Goal: Information Seeking & Learning: Learn about a topic

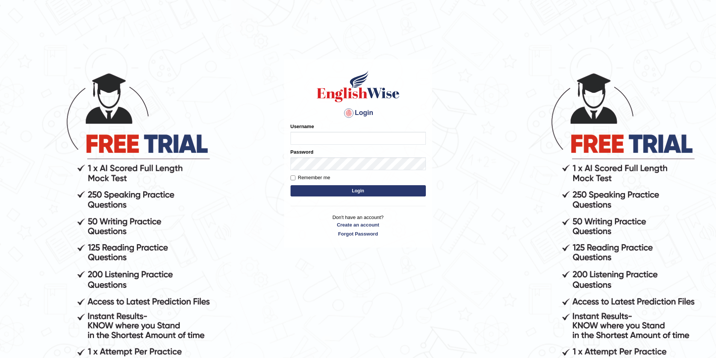
click at [336, 142] on input "Username" at bounding box center [358, 138] width 135 height 13
type input "NIMLA"
click at [291, 185] on button "Login" at bounding box center [358, 190] width 135 height 11
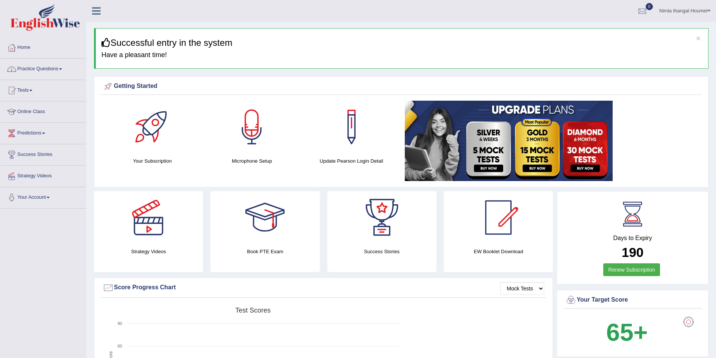
click at [44, 67] on link "Practice Questions" at bounding box center [43, 68] width 86 height 19
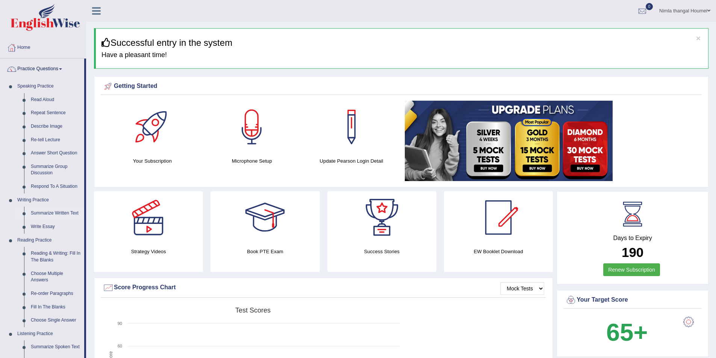
click at [50, 213] on link "Summarize Written Text" at bounding box center [55, 214] width 57 height 14
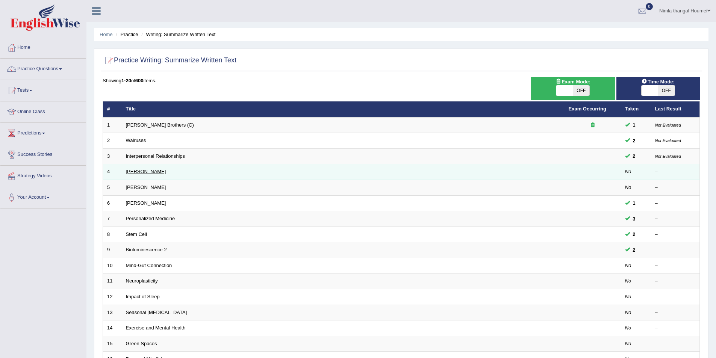
click at [138, 171] on link "Rosalid Franklin" at bounding box center [146, 172] width 40 height 6
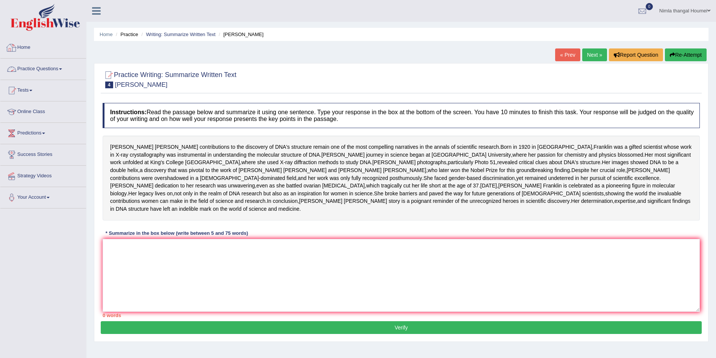
click at [29, 68] on link "Practice Questions" at bounding box center [43, 68] width 86 height 19
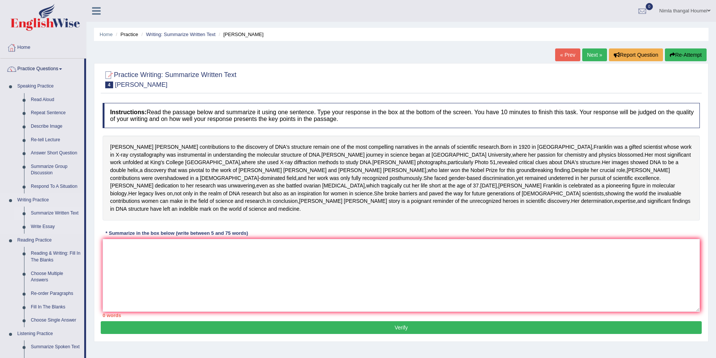
click at [43, 212] on link "Summarize Written Text" at bounding box center [55, 214] width 57 height 14
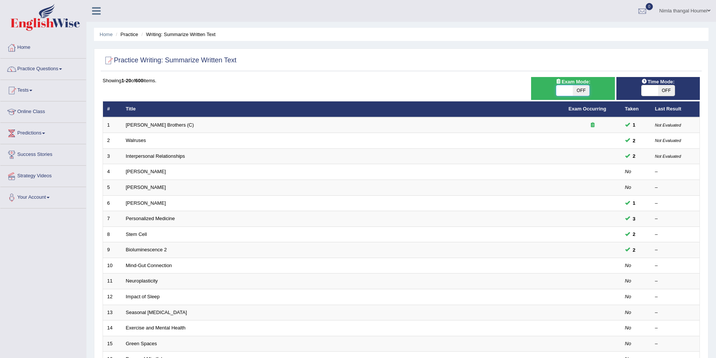
click at [560, 91] on span at bounding box center [565, 90] width 17 height 11
checkbox input "true"
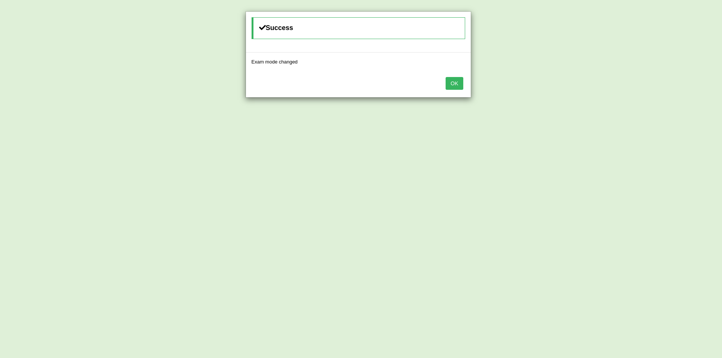
click at [459, 84] on button "OK" at bounding box center [454, 83] width 17 height 13
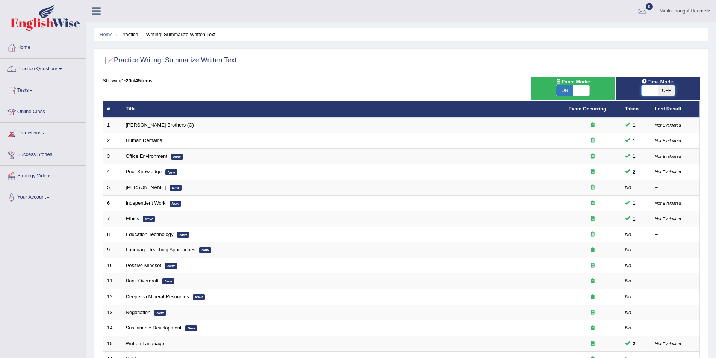
click at [645, 91] on span at bounding box center [650, 90] width 17 height 11
checkbox input "true"
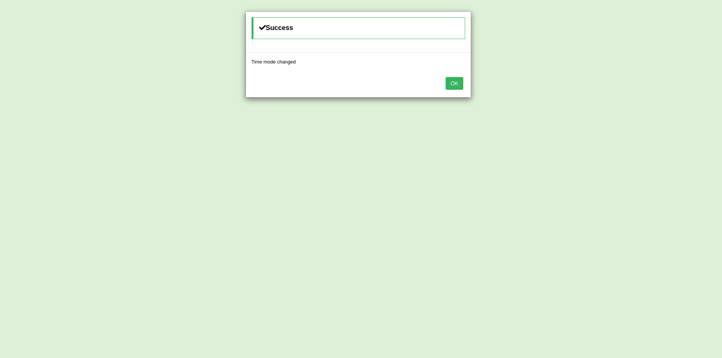
click at [455, 82] on button "OK" at bounding box center [454, 83] width 17 height 13
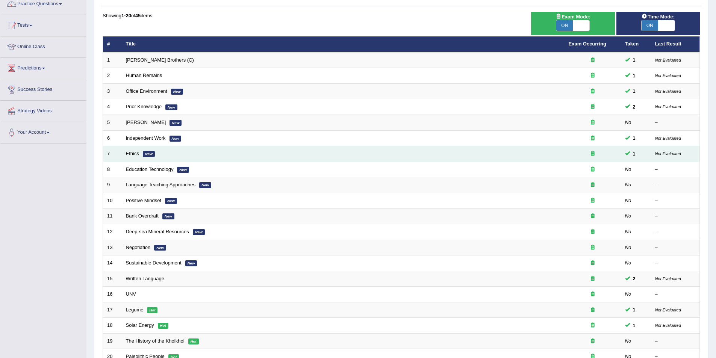
scroll to position [75, 0]
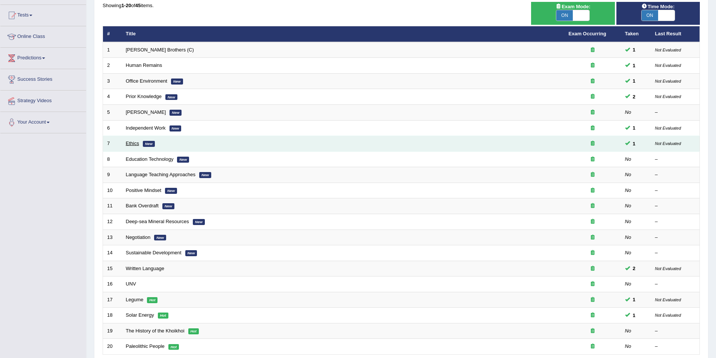
click at [132, 144] on link "Ethics" at bounding box center [132, 144] width 13 height 6
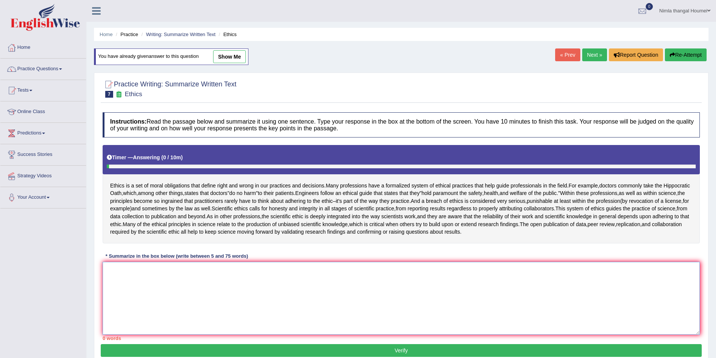
click at [138, 282] on textarea at bounding box center [402, 298] width 598 height 73
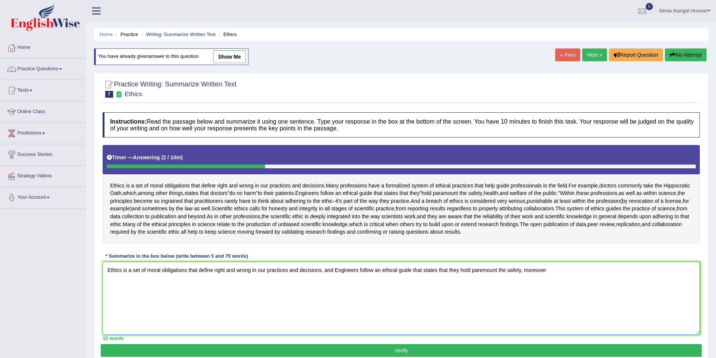
click at [523, 271] on textarea "Ethics is a set of moral obligations that define right and wrong in our practic…" at bounding box center [402, 298] width 598 height 73
click at [628, 271] on textarea "Ethics is a set of moral obligations that define right and wrong in our practic…" at bounding box center [402, 298] width 598 height 73
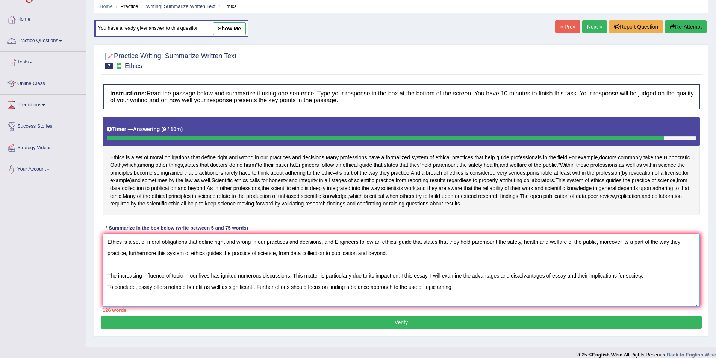
scroll to position [36, 0]
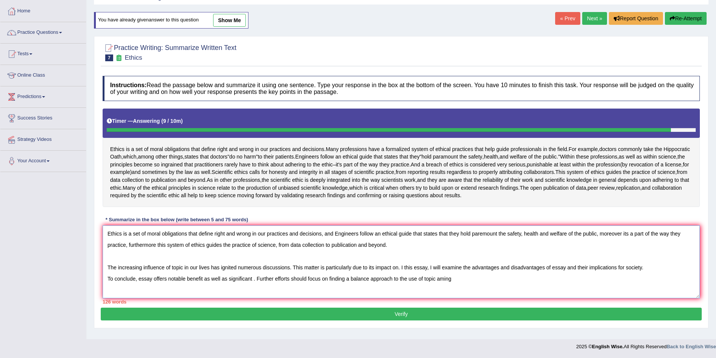
drag, startPoint x: 107, startPoint y: 269, endPoint x: 459, endPoint y: 324, distance: 356.3
click at [459, 324] on div "Practice Writing: Summarize Written Text 7 Ethics Instructions: Read the passag…" at bounding box center [401, 182] width 615 height 293
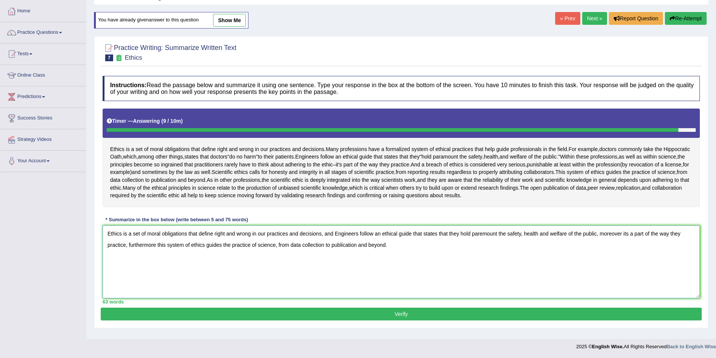
click at [401, 244] on textarea "Ethics is a set of moral obligations that define right and wrong in our practic…" at bounding box center [402, 262] width 598 height 73
type textarea "Ethics is a set of moral obligations that define right and wrong in our practic…"
click at [402, 314] on button "Verify" at bounding box center [401, 314] width 601 height 13
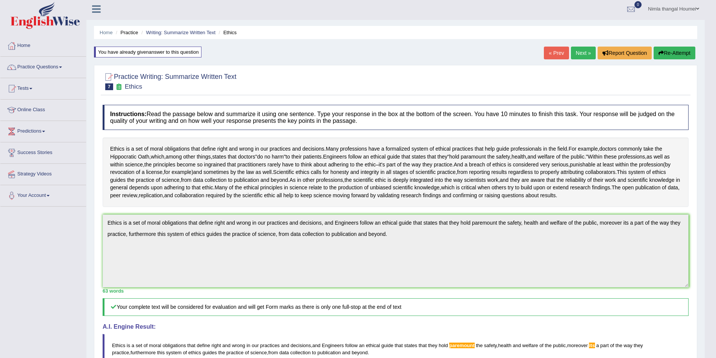
scroll to position [0, 0]
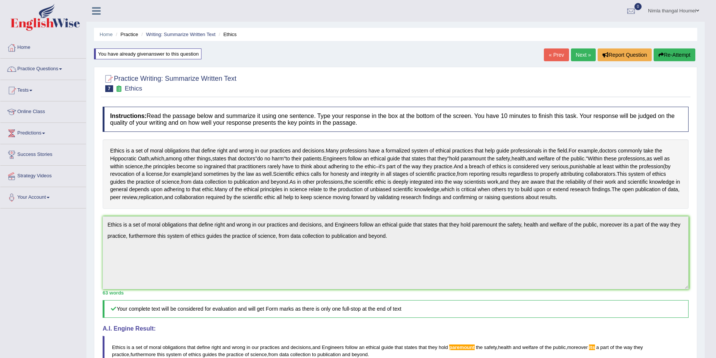
click at [580, 53] on link "Next »" at bounding box center [583, 55] width 25 height 13
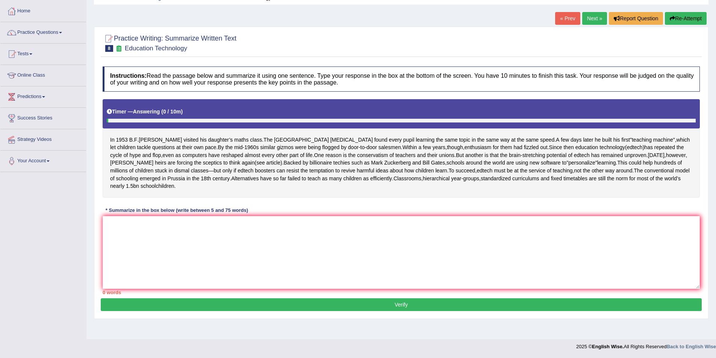
scroll to position [36, 0]
click at [136, 241] on textarea at bounding box center [402, 252] width 598 height 73
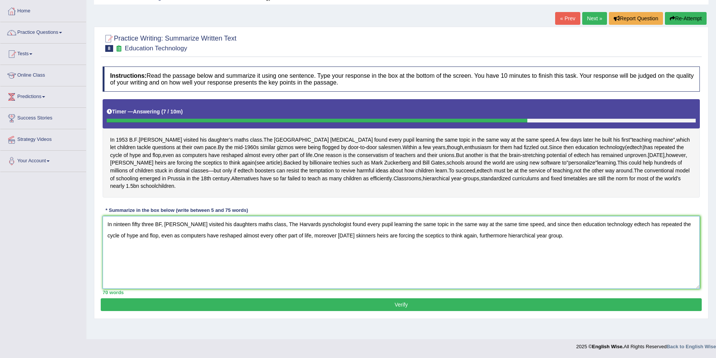
click at [110, 259] on textarea "In ninteen fifty three BF, [PERSON_NAME] visited his daughters maths class, The…" at bounding box center [402, 252] width 598 height 73
click at [562, 243] on textarea "In ninteen fifty three BF, [PERSON_NAME] visited his daughters maths class, The…" at bounding box center [402, 252] width 598 height 73
paste textarea "The increasing influence of topic in our lives has ignited numerous discussions…"
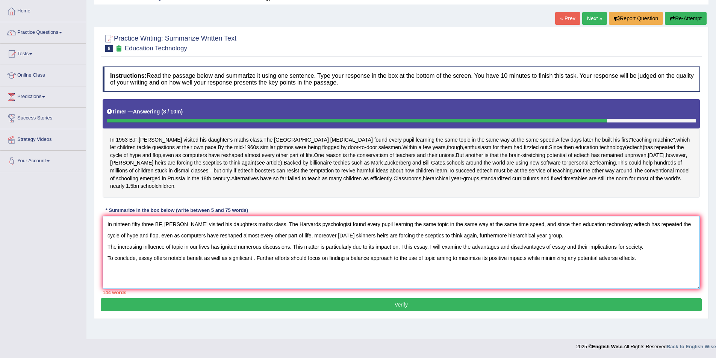
scroll to position [0, 0]
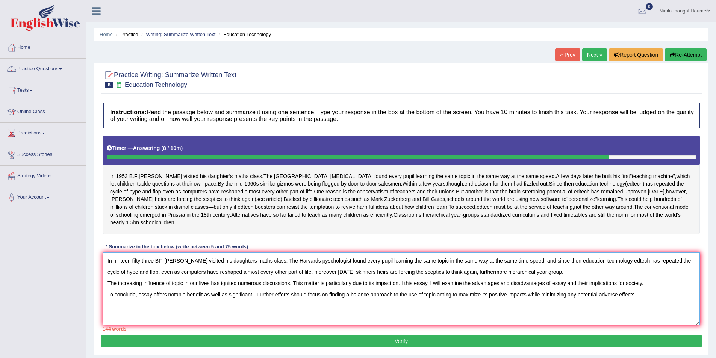
click at [654, 291] on textarea "In ninteen fifty three BF, [PERSON_NAME] visited his daughters maths class, The…" at bounding box center [402, 289] width 598 height 73
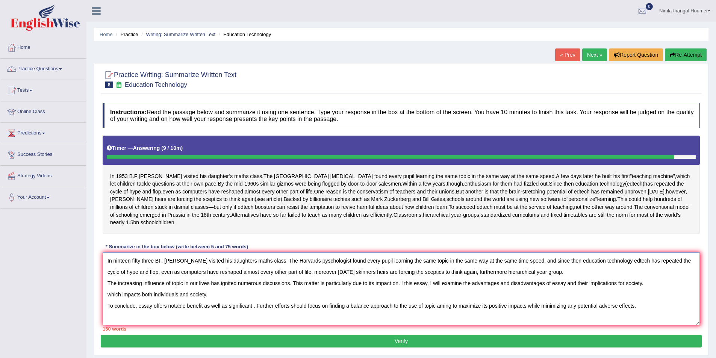
drag, startPoint x: 108, startPoint y: 290, endPoint x: 651, endPoint y: 336, distance: 545.8
click at [651, 335] on div "Instructions: Read the passage below and summarize it using one sentence. Type …" at bounding box center [401, 217] width 601 height 236
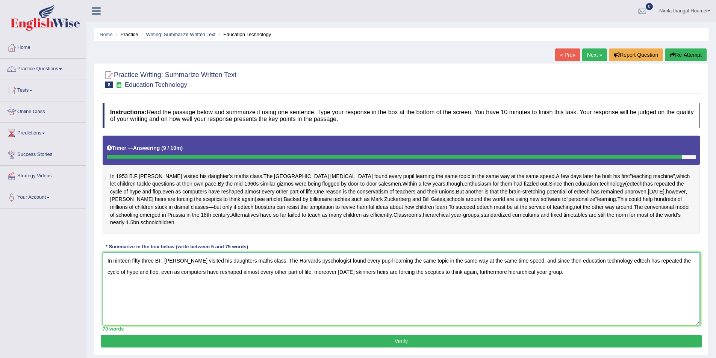
click at [548, 283] on textarea "In ninteen fifty three BF, [PERSON_NAME] visited his daughters maths class, The…" at bounding box center [402, 289] width 598 height 73
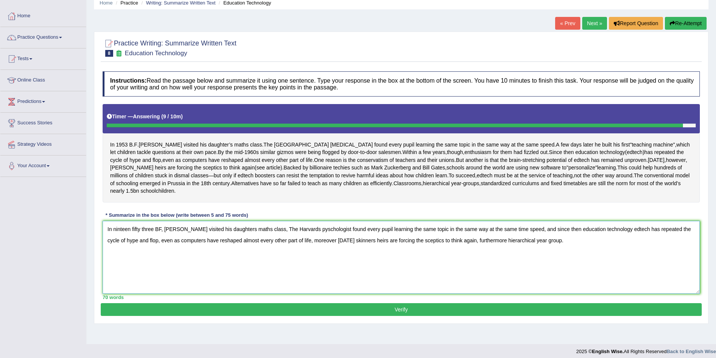
scroll to position [36, 0]
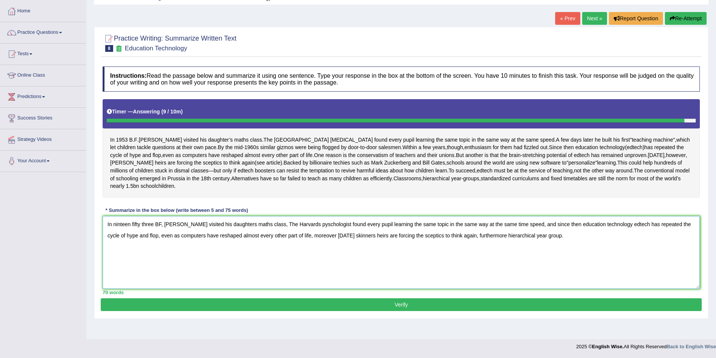
type textarea "In ninteen fifty three BF, Skinner visited his daughters maths class, The Harva…"
click at [413, 311] on button "Verify" at bounding box center [401, 305] width 601 height 13
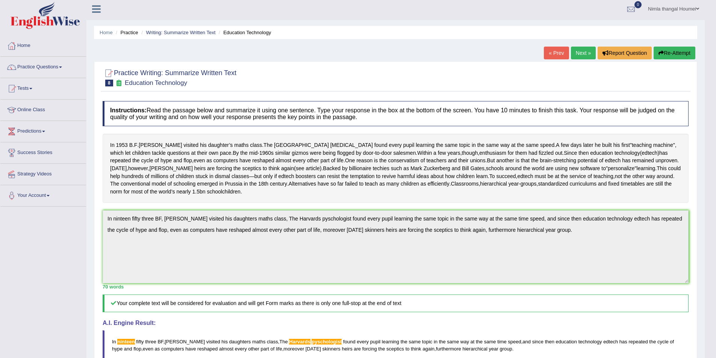
scroll to position [0, 0]
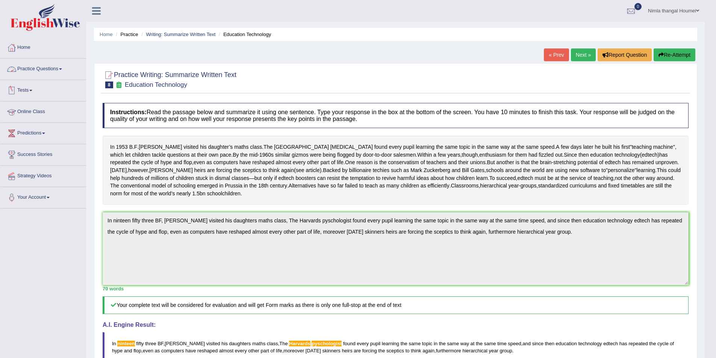
click at [33, 67] on link "Practice Questions" at bounding box center [43, 68] width 86 height 19
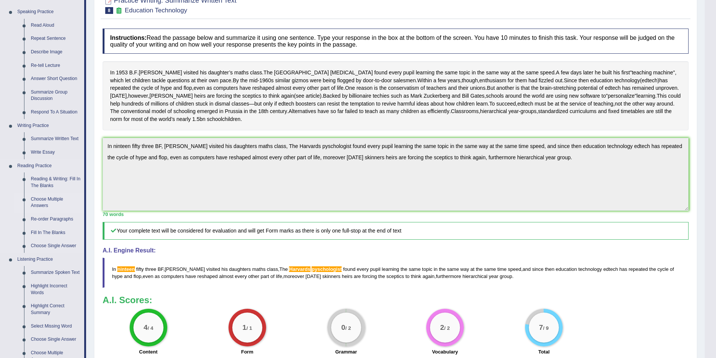
scroll to position [75, 0]
click at [37, 152] on link "Write Essay" at bounding box center [55, 152] width 57 height 14
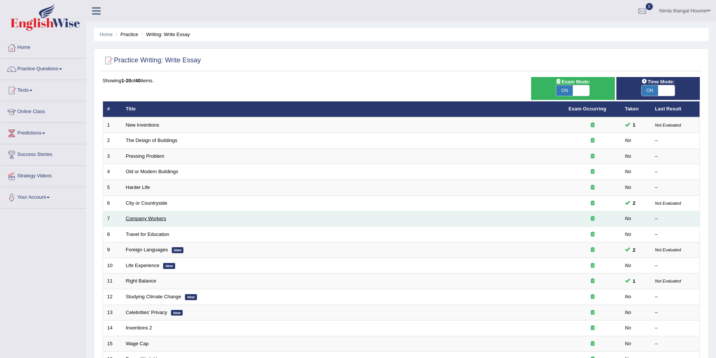
click at [138, 219] on link "Company Workers" at bounding box center [146, 219] width 40 height 6
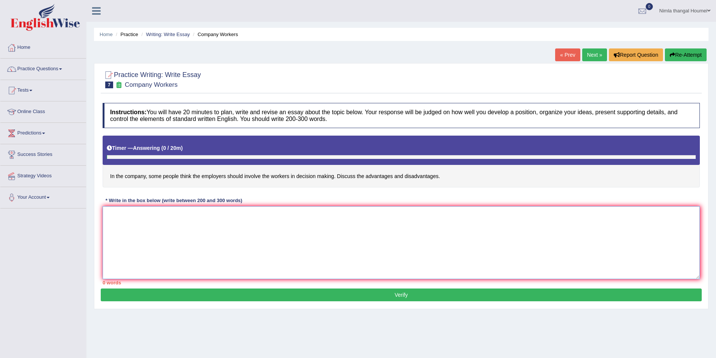
click at [122, 219] on textarea at bounding box center [402, 242] width 598 height 73
paste textarea "The increasing influence of topic in our lives has ignited numerous discussions…"
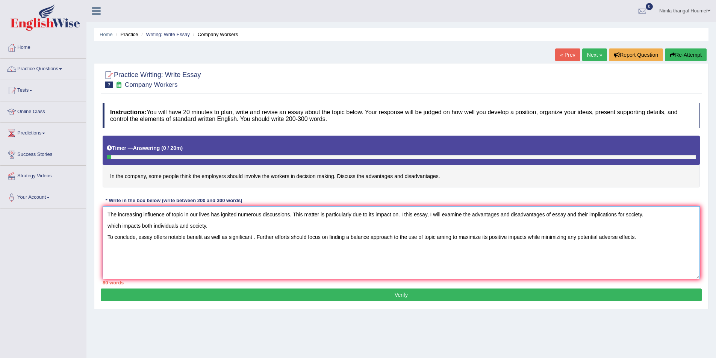
click at [217, 228] on textarea "The increasing influence of topic in our lives has ignited numerous discussions…" at bounding box center [402, 242] width 598 height 73
type textarea "The increasing influence of topic in our lives has ignited numerous discussions…"
click at [35, 68] on link "Practice Questions" at bounding box center [43, 68] width 86 height 19
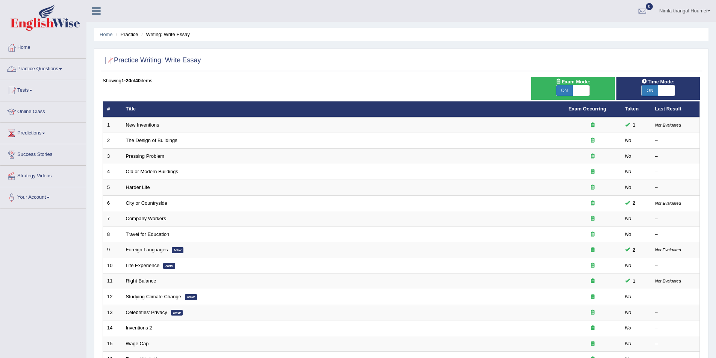
click at [41, 70] on link "Practice Questions" at bounding box center [43, 68] width 86 height 19
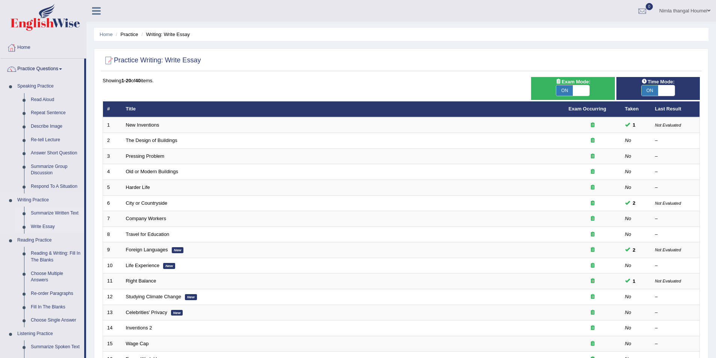
click at [50, 213] on link "Summarize Written Text" at bounding box center [55, 214] width 57 height 14
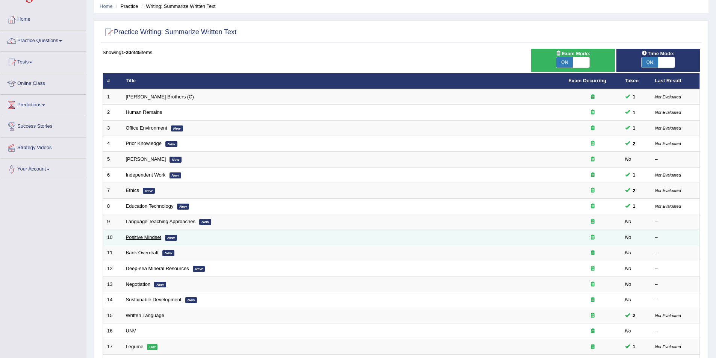
scroll to position [113, 0]
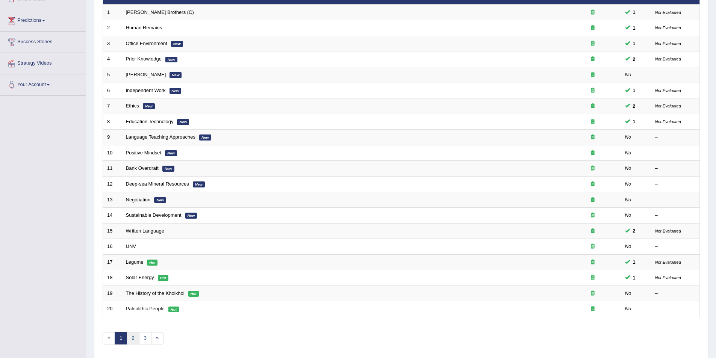
click at [132, 339] on link "2" at bounding box center [133, 338] width 12 height 12
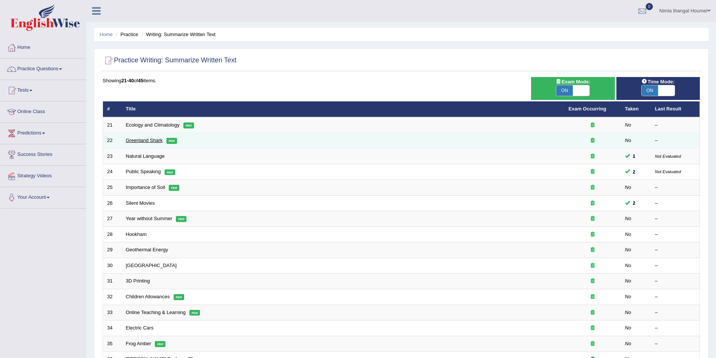
click at [156, 142] on link "Greenland Shark" at bounding box center [144, 141] width 37 height 6
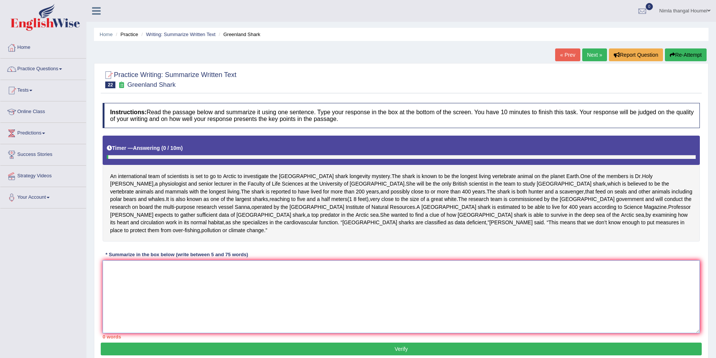
click at [127, 264] on textarea at bounding box center [402, 297] width 598 height 73
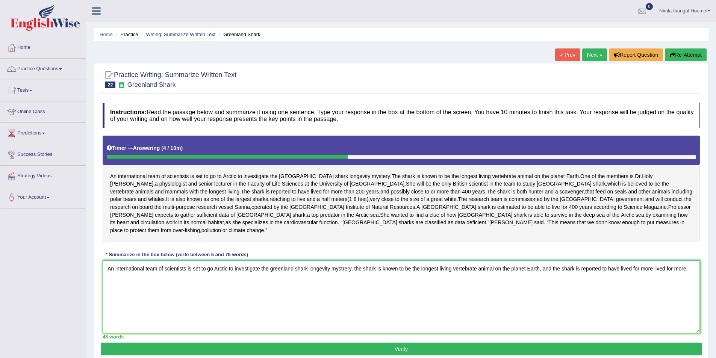
drag, startPoint x: 196, startPoint y: 299, endPoint x: 203, endPoint y: 297, distance: 7.9
click at [194, 302] on textarea "An international team of scientists is set to go Arctic to investigate the gree…" at bounding box center [402, 297] width 598 height 73
type textarea "An international team of scientists is set to go Arctic to investigate the gree…"
click at [591, 51] on link "Next »" at bounding box center [595, 55] width 25 height 13
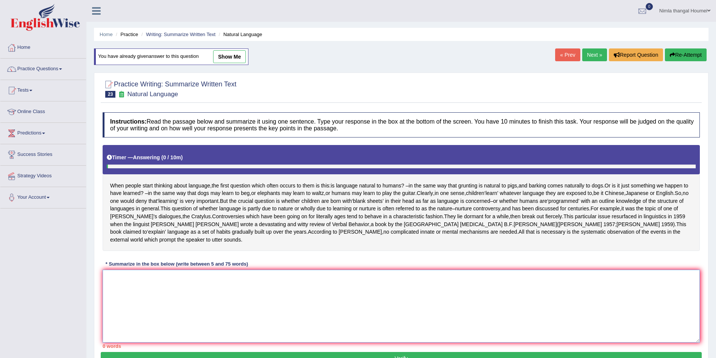
click at [147, 328] on textarea at bounding box center [402, 306] width 598 height 73
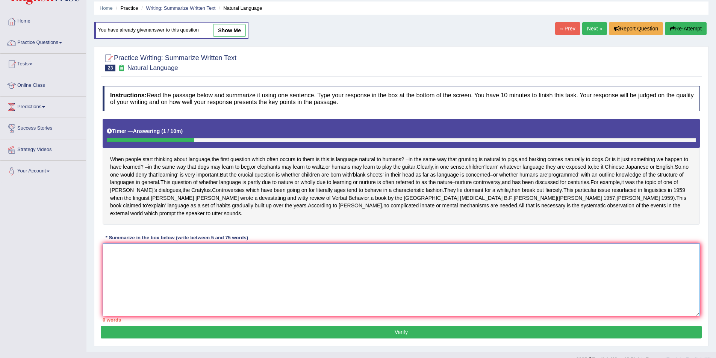
scroll to position [55, 0]
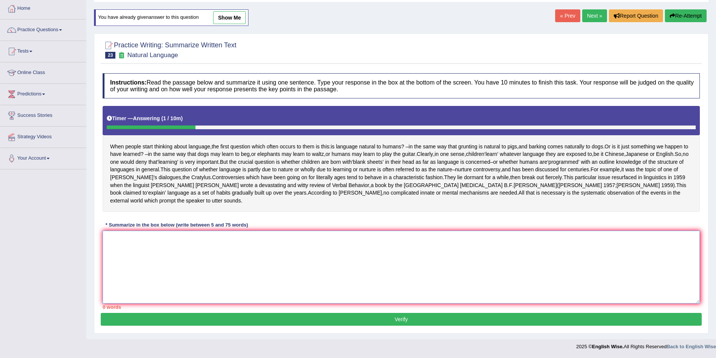
click at [136, 270] on textarea at bounding box center [402, 267] width 598 height 73
click at [148, 260] on textarea at bounding box center [402, 267] width 598 height 73
drag, startPoint x: 120, startPoint y: 289, endPoint x: 290, endPoint y: 291, distance: 170.8
click at [294, 290] on textarea at bounding box center [402, 267] width 598 height 73
click at [43, 20] on link "Practice Questions" at bounding box center [43, 29] width 86 height 19
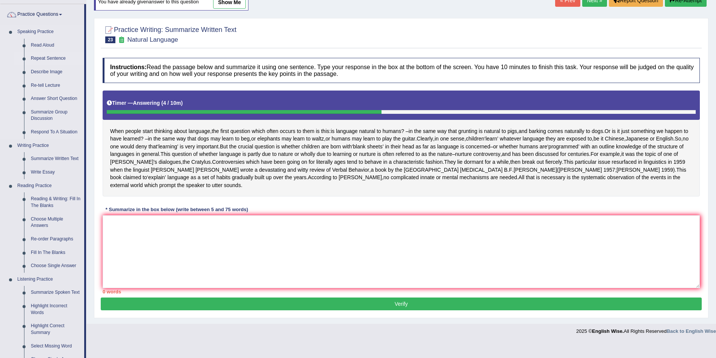
click at [50, 58] on link "Repeat Sentence" at bounding box center [55, 59] width 57 height 14
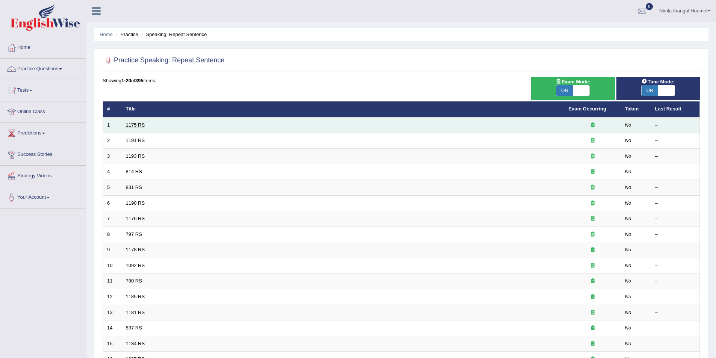
click at [133, 125] on link "1175 RS" at bounding box center [135, 125] width 19 height 6
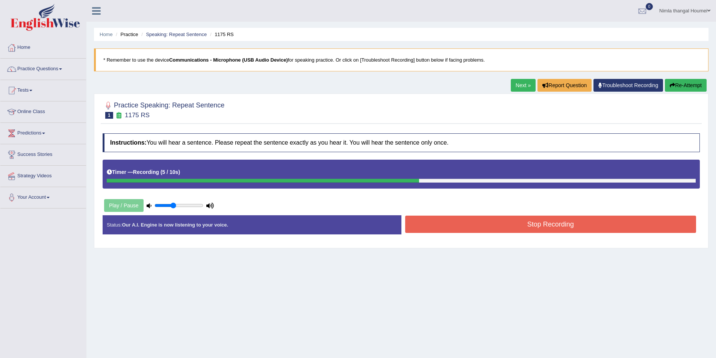
click at [520, 227] on button "Stop Recording" at bounding box center [550, 224] width 291 height 17
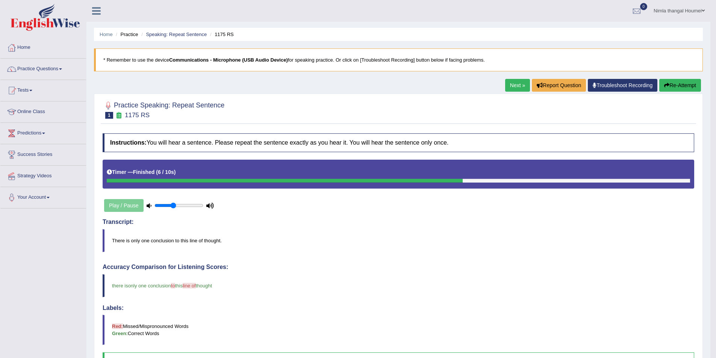
click at [516, 83] on link "Next »" at bounding box center [517, 85] width 25 height 13
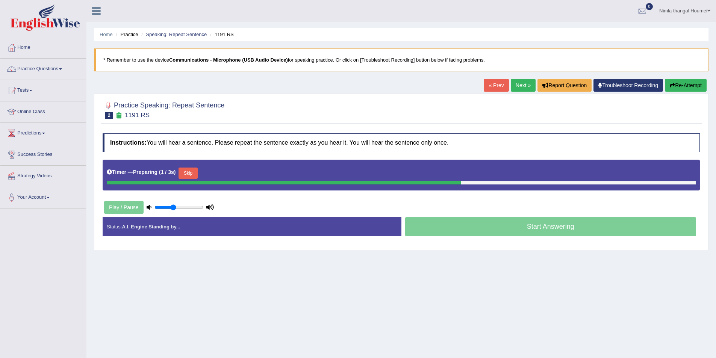
click at [190, 173] on button "Skip" at bounding box center [188, 173] width 19 height 11
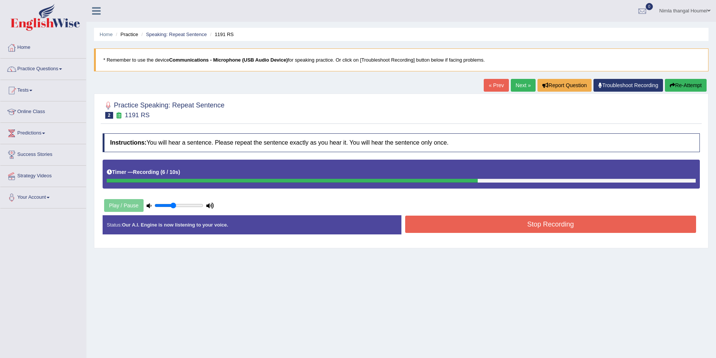
click at [678, 84] on button "Re-Attempt" at bounding box center [686, 85] width 42 height 13
click at [528, 228] on button "Stop Recording" at bounding box center [550, 224] width 291 height 17
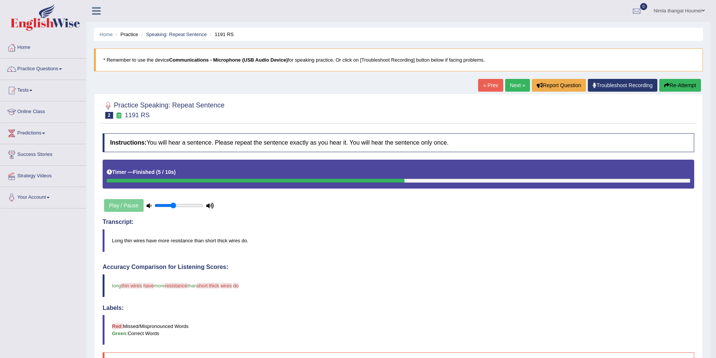
click at [508, 84] on link "Next »" at bounding box center [517, 85] width 25 height 13
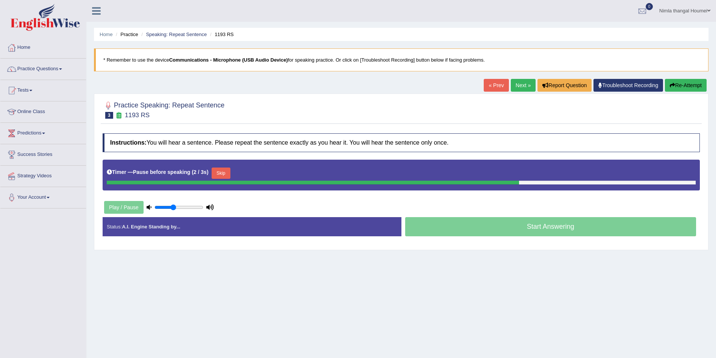
click at [221, 173] on button "Skip" at bounding box center [221, 173] width 19 height 11
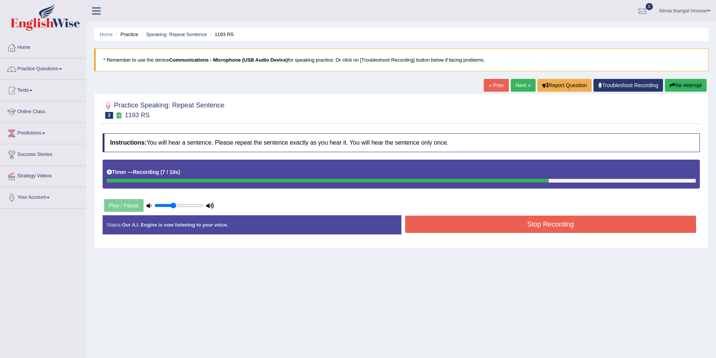
click at [518, 86] on link "Next »" at bounding box center [523, 85] width 25 height 13
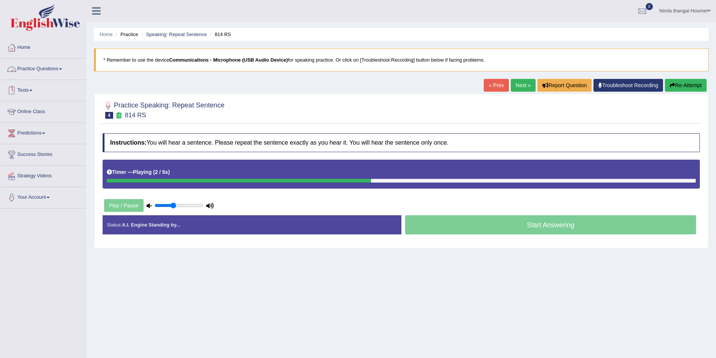
click at [50, 68] on link "Practice Questions" at bounding box center [43, 68] width 86 height 19
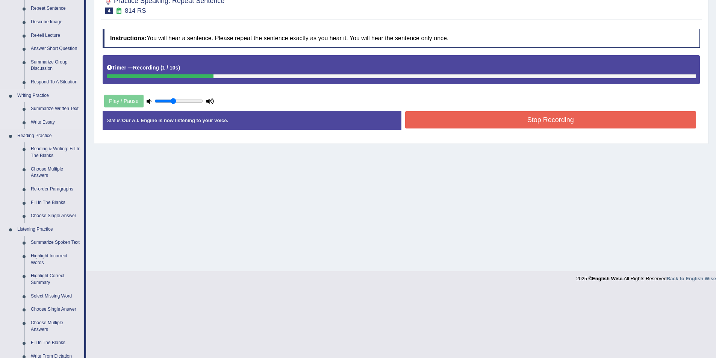
scroll to position [113, 0]
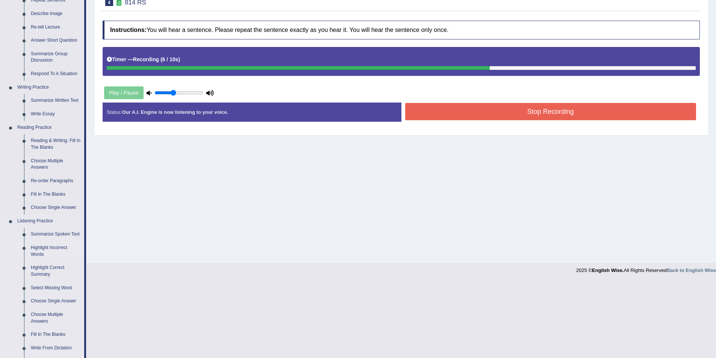
click at [43, 249] on link "Highlight Incorrect Words" at bounding box center [55, 251] width 57 height 20
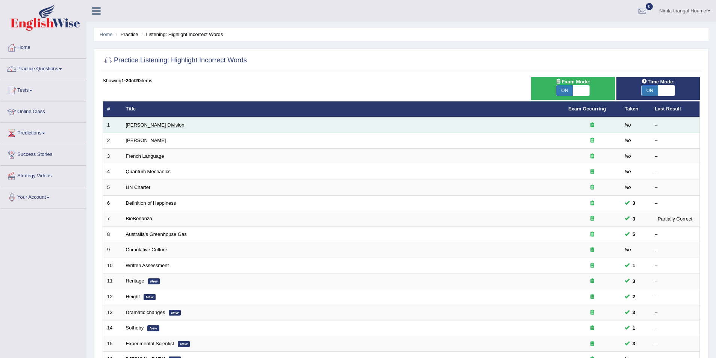
click at [140, 125] on link "Ward Division" at bounding box center [155, 125] width 59 height 6
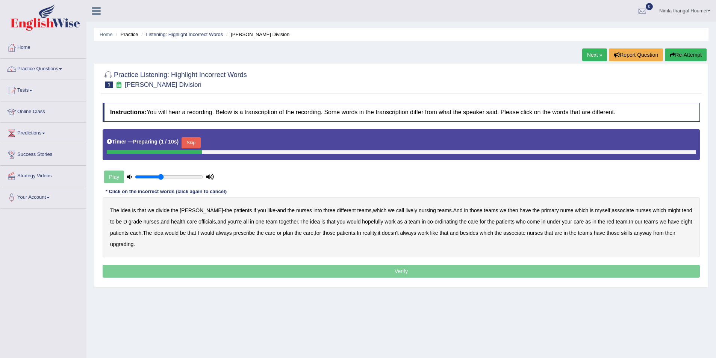
click at [194, 143] on button "Skip" at bounding box center [191, 142] width 19 height 11
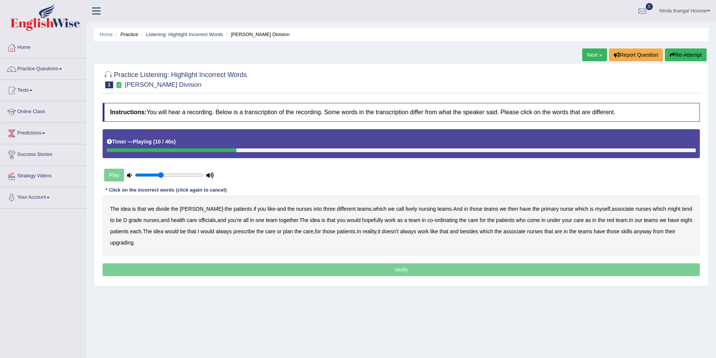
click at [406, 211] on b "lively" at bounding box center [412, 209] width 12 height 6
click at [668, 210] on b "might" at bounding box center [674, 209] width 13 height 6
click at [199, 222] on b "officials" at bounding box center [207, 220] width 17 height 6
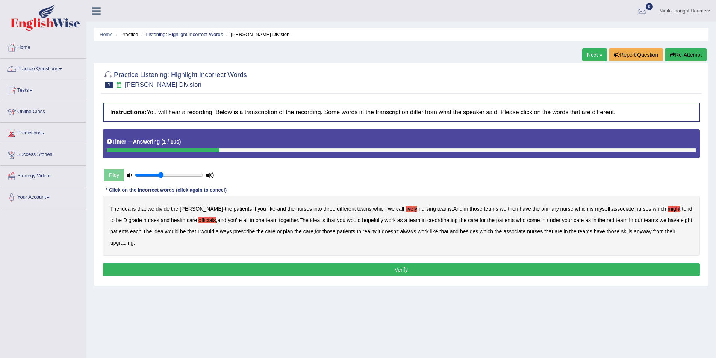
click at [124, 243] on b "upgrading" at bounding box center [121, 243] width 23 height 6
click at [379, 270] on button "Verify" at bounding box center [402, 270] width 598 height 13
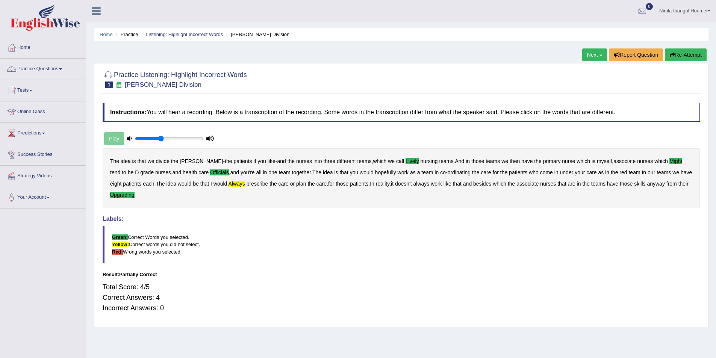
click at [590, 53] on link "Next »" at bounding box center [595, 55] width 25 height 13
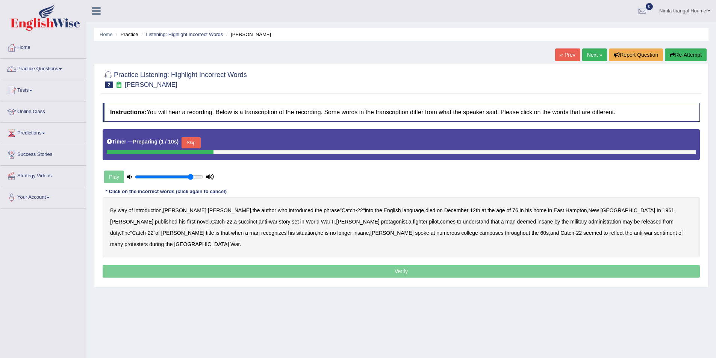
type input "0.85"
click at [192, 178] on input "range" at bounding box center [169, 177] width 68 height 6
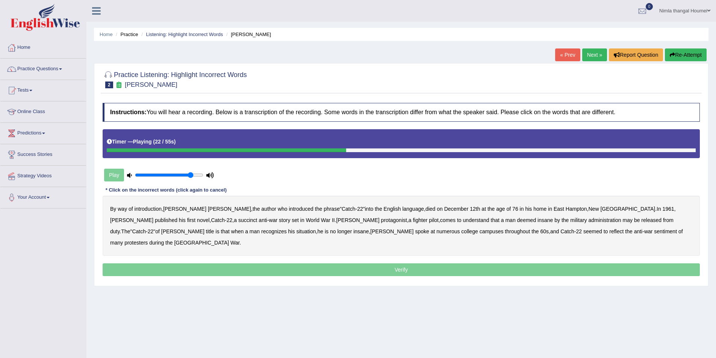
click at [238, 222] on b "succinct" at bounding box center [247, 220] width 19 height 6
click at [589, 218] on b "administration" at bounding box center [605, 220] width 33 height 6
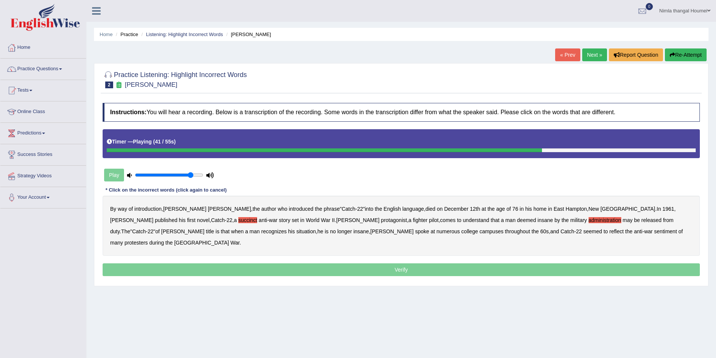
click at [296, 232] on b "situation" at bounding box center [306, 232] width 20 height 6
click at [610, 232] on b "reflect" at bounding box center [617, 232] width 14 height 6
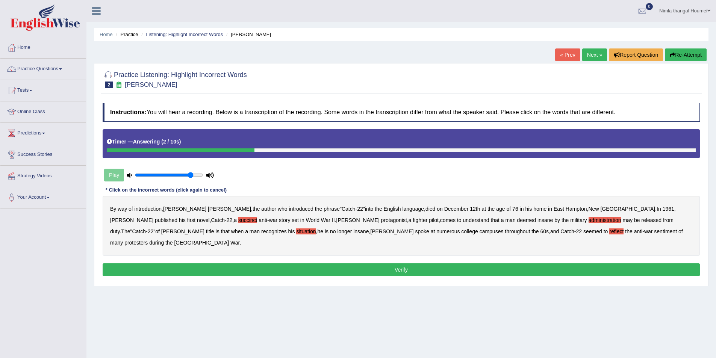
click at [387, 264] on button "Verify" at bounding box center [402, 270] width 598 height 13
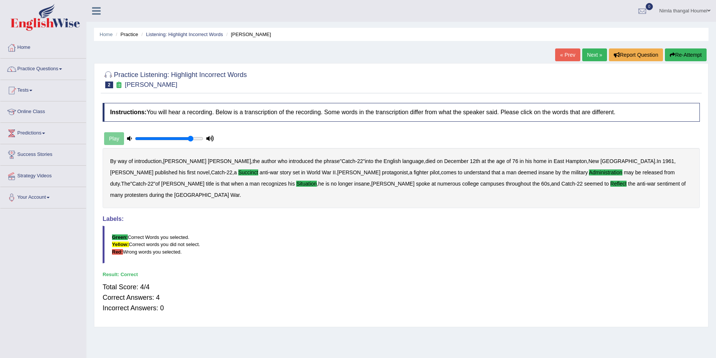
click at [589, 50] on link "Next »" at bounding box center [595, 55] width 25 height 13
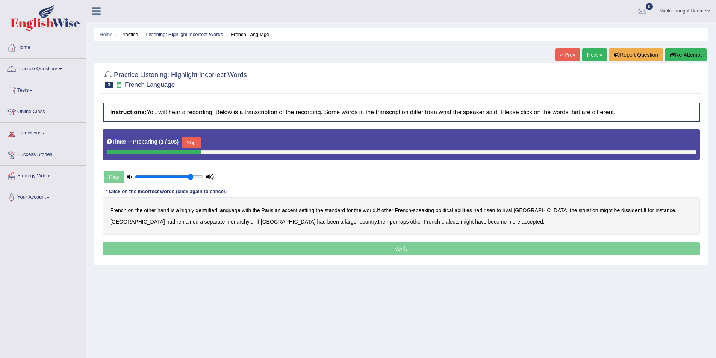
click at [193, 141] on button "Skip" at bounding box center [191, 142] width 19 height 11
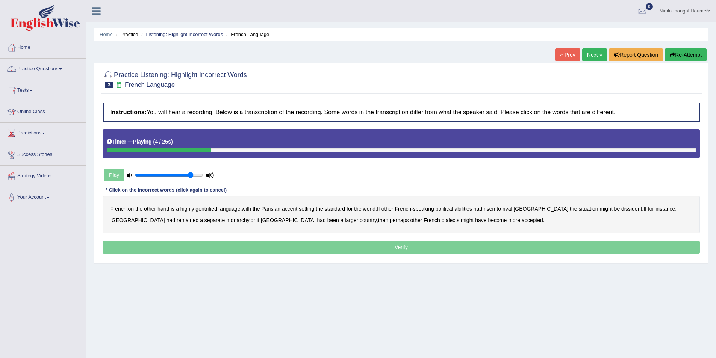
click at [217, 208] on b "gentrified" at bounding box center [207, 209] width 22 height 6
click at [472, 209] on b "abilities" at bounding box center [464, 209] width 18 height 6
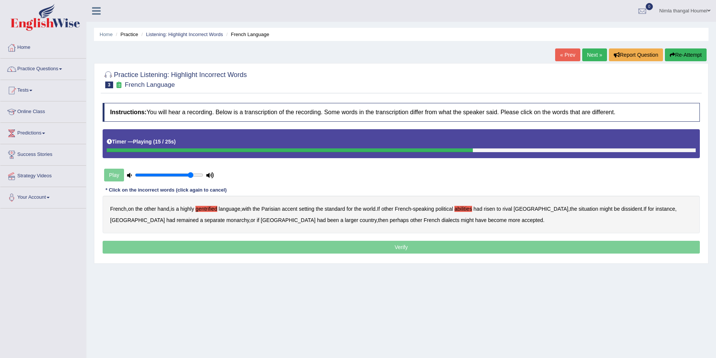
click at [622, 210] on b "dissident" at bounding box center [632, 209] width 21 height 6
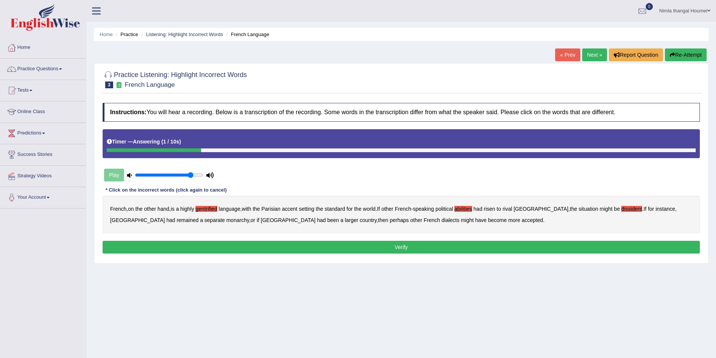
click at [205, 243] on button "Verify" at bounding box center [402, 247] width 598 height 13
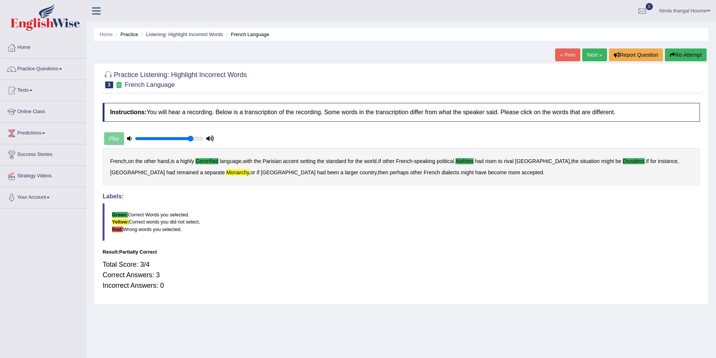
click at [592, 53] on link "Next »" at bounding box center [595, 55] width 25 height 13
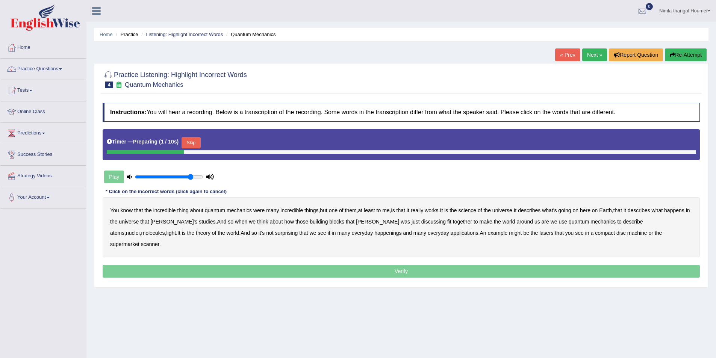
click at [196, 139] on button "Skip" at bounding box center [191, 142] width 19 height 11
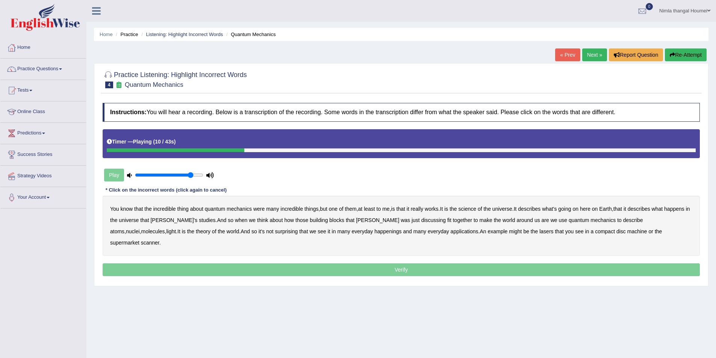
click at [477, 208] on b "science" at bounding box center [468, 209] width 18 height 6
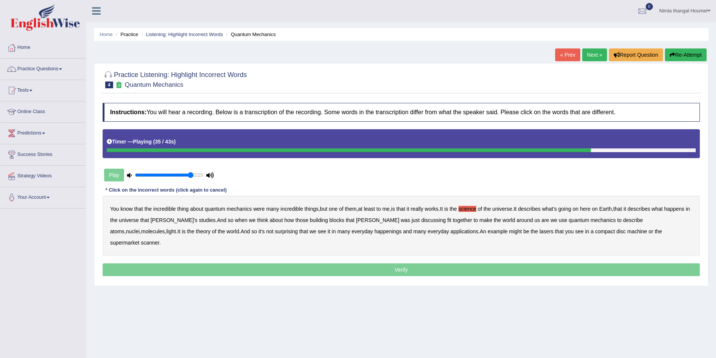
click at [375, 233] on b "happenings" at bounding box center [388, 232] width 27 height 6
click at [628, 233] on b "machine" at bounding box center [638, 232] width 20 height 6
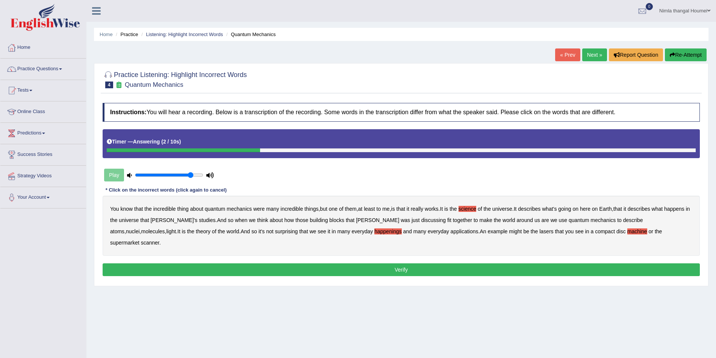
click at [311, 264] on button "Verify" at bounding box center [402, 270] width 598 height 13
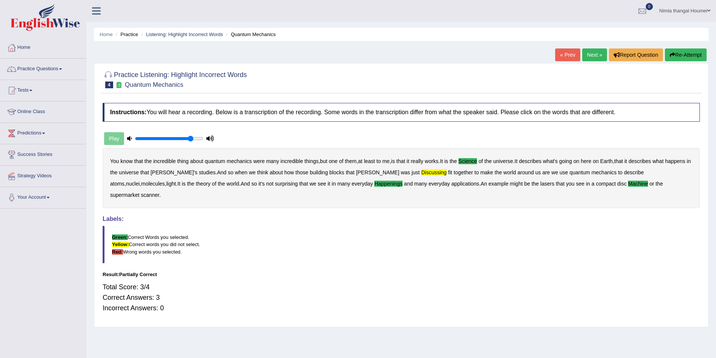
click at [596, 56] on link "Next »" at bounding box center [595, 55] width 25 height 13
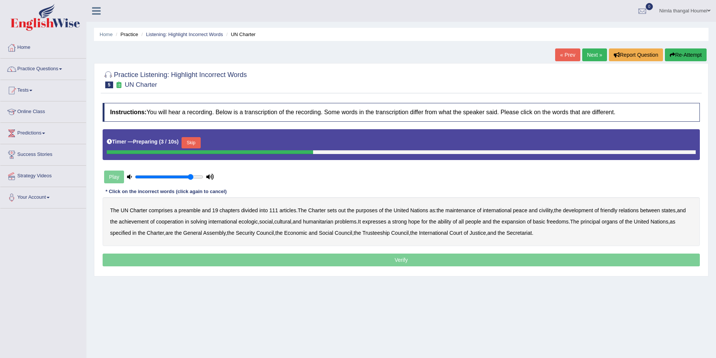
click at [197, 142] on button "Skip" at bounding box center [191, 142] width 19 height 11
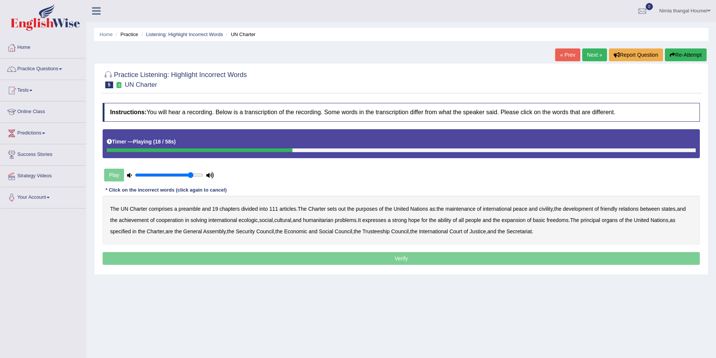
click at [553, 209] on b "civility" at bounding box center [546, 209] width 14 height 6
click at [258, 219] on b "ecologic" at bounding box center [248, 220] width 19 height 6
click at [452, 218] on b "ability" at bounding box center [445, 220] width 14 height 6
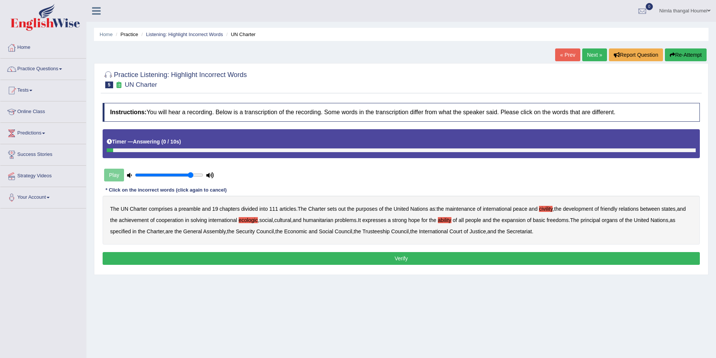
click at [356, 259] on button "Verify" at bounding box center [402, 258] width 598 height 13
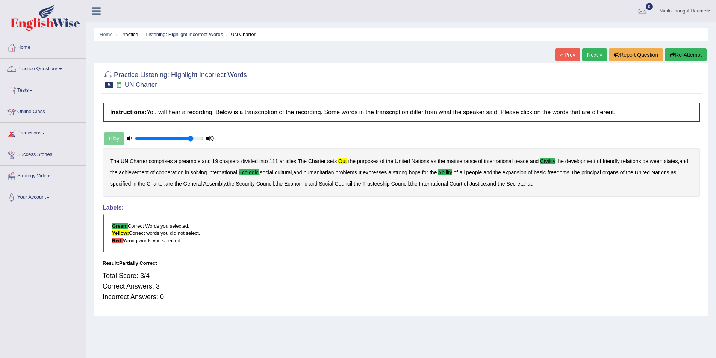
click at [597, 53] on link "Next »" at bounding box center [595, 55] width 25 height 13
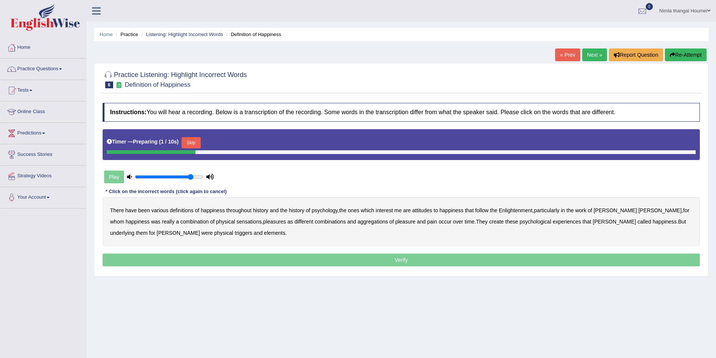
click at [194, 139] on button "Skip" at bounding box center [191, 142] width 19 height 11
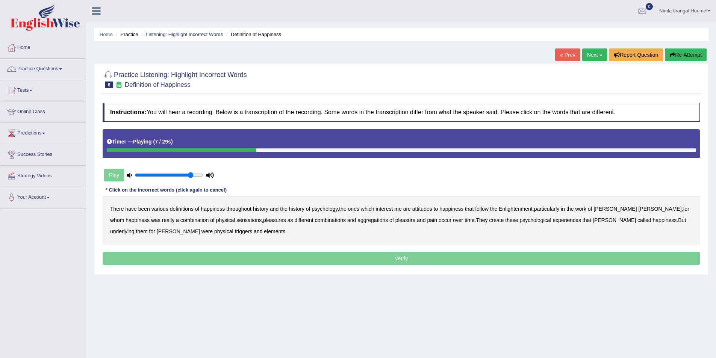
click at [424, 210] on b "attitudes" at bounding box center [423, 209] width 20 height 6
click at [237, 220] on b "sensations" at bounding box center [249, 220] width 25 height 6
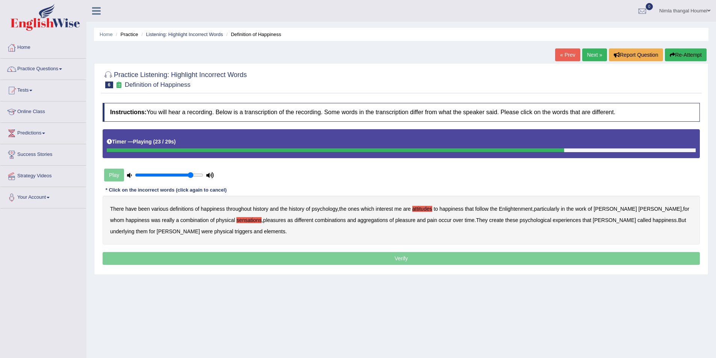
click at [489, 220] on b "create" at bounding box center [496, 220] width 15 height 6
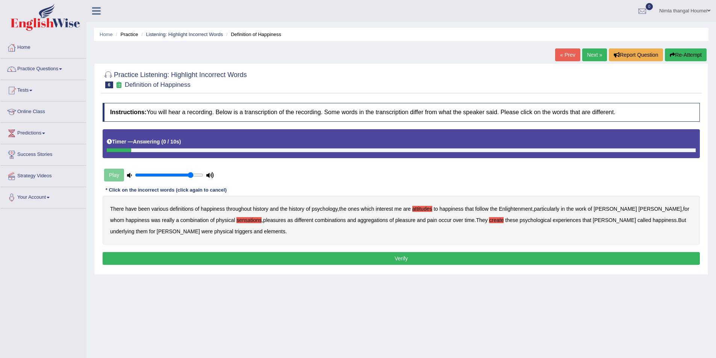
click at [264, 231] on b "elements" at bounding box center [274, 232] width 21 height 6
click at [297, 258] on button "Verify" at bounding box center [402, 258] width 598 height 13
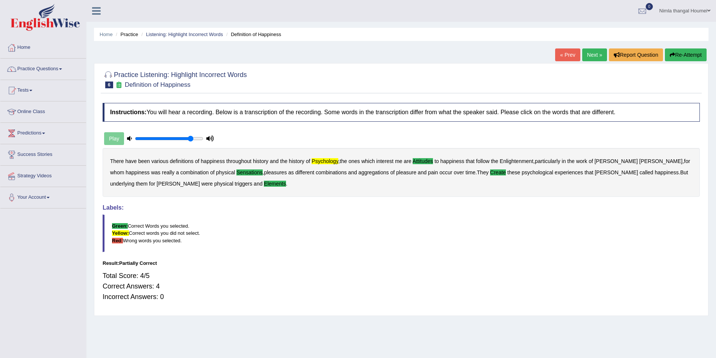
click at [592, 53] on link "Next »" at bounding box center [595, 55] width 25 height 13
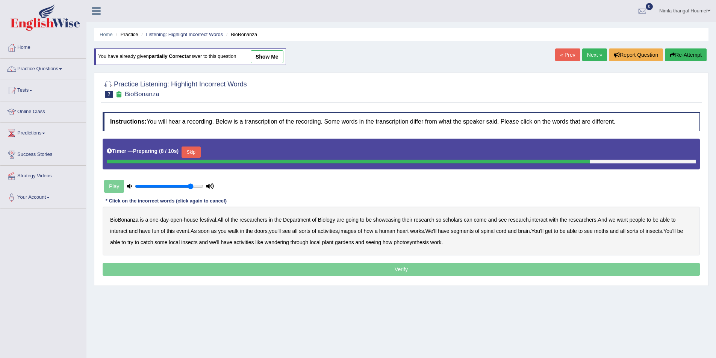
click at [190, 150] on button "Skip" at bounding box center [191, 152] width 19 height 11
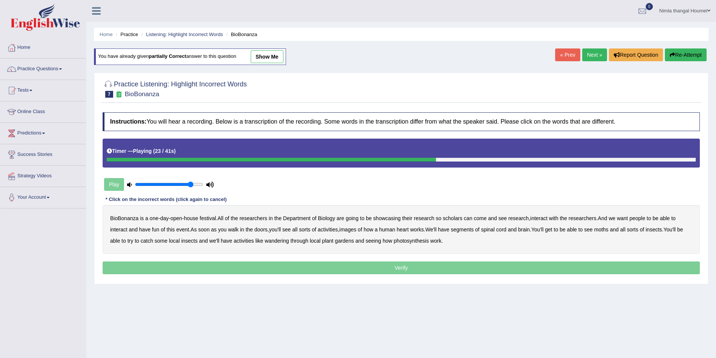
click at [349, 231] on b "images" at bounding box center [348, 230] width 17 height 6
click at [472, 228] on b "segments" at bounding box center [462, 230] width 23 height 6
click at [609, 230] on b "moths" at bounding box center [602, 230] width 14 height 6
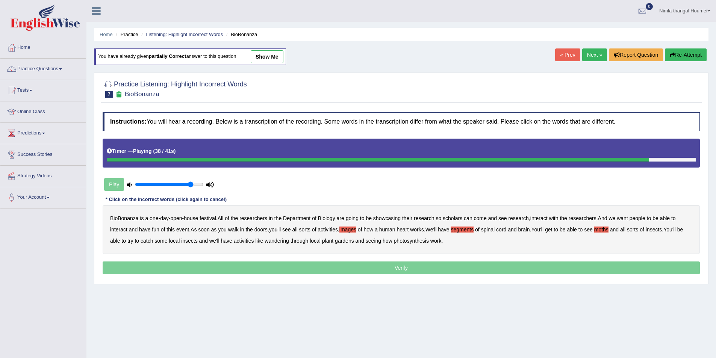
click at [278, 240] on b "wandering" at bounding box center [277, 241] width 24 height 6
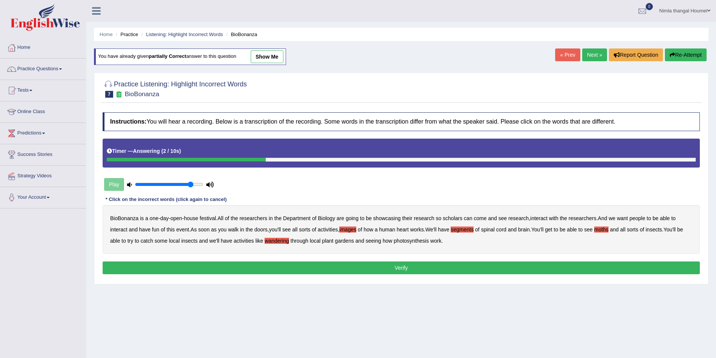
click at [391, 268] on button "Verify" at bounding box center [402, 268] width 598 height 13
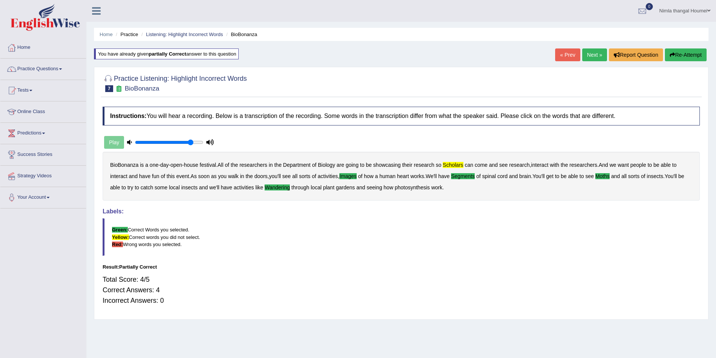
click at [592, 50] on link "Next »" at bounding box center [595, 55] width 25 height 13
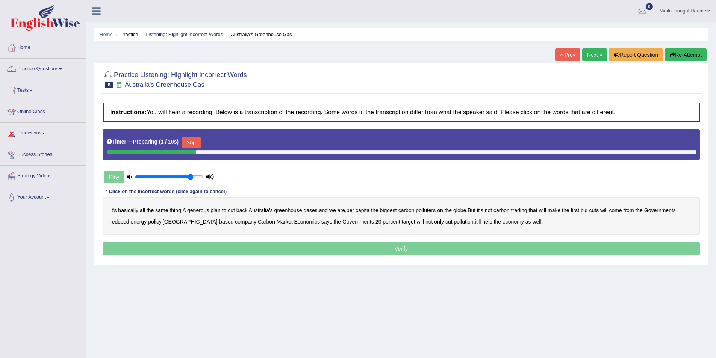
click at [193, 140] on button "Skip" at bounding box center [191, 142] width 19 height 11
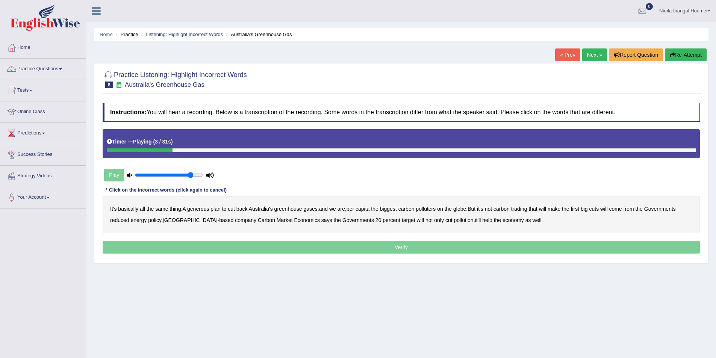
click at [203, 208] on b "generous" at bounding box center [198, 209] width 22 height 6
click at [466, 208] on b "globe" at bounding box center [460, 209] width 13 height 6
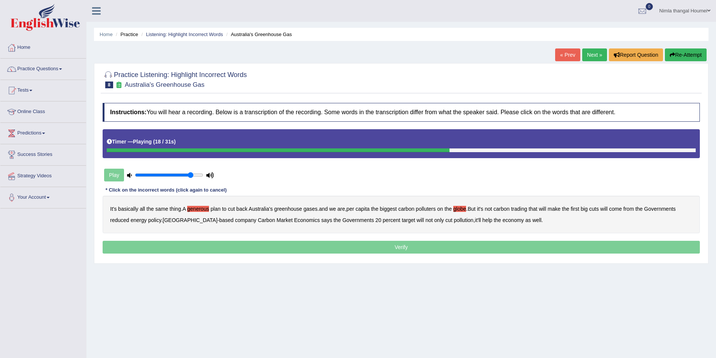
click at [664, 208] on b "Governments" at bounding box center [661, 209] width 32 height 6
click at [665, 206] on b "Governments" at bounding box center [661, 209] width 32 height 6
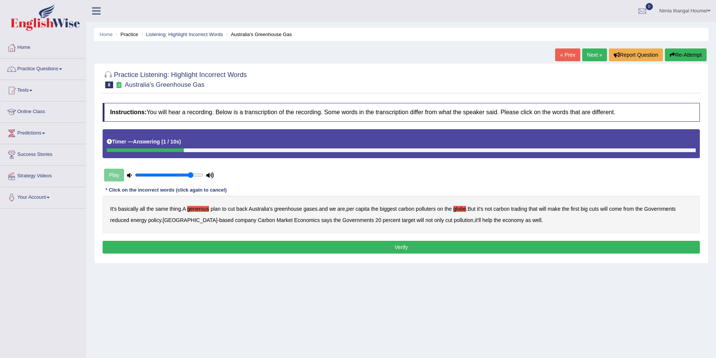
click at [622, 209] on b "come" at bounding box center [615, 209] width 13 height 6
click at [185, 247] on button "Verify" at bounding box center [402, 247] width 598 height 13
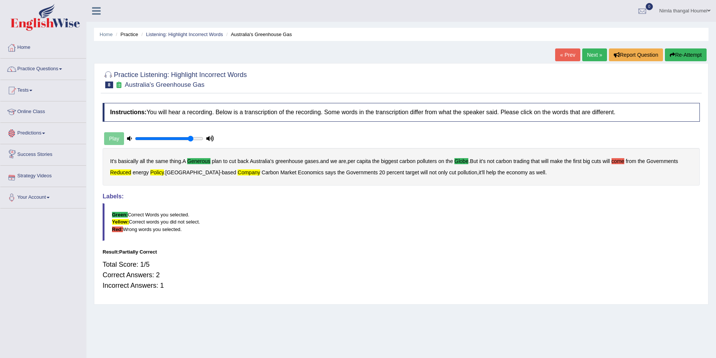
click at [599, 52] on link "Next »" at bounding box center [595, 55] width 25 height 13
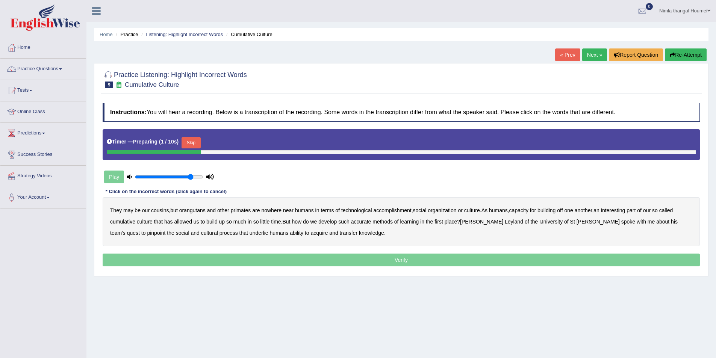
click at [195, 138] on button "Skip" at bounding box center [191, 142] width 19 height 11
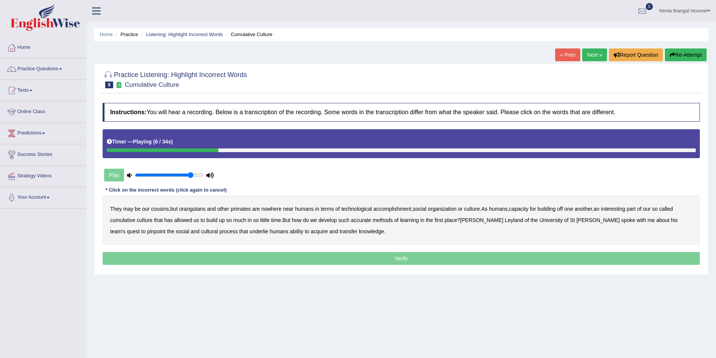
click at [397, 210] on b "accomplishment" at bounding box center [393, 209] width 38 height 6
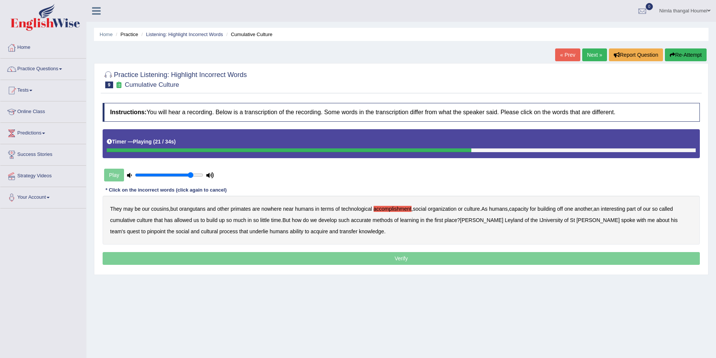
click at [369, 222] on b "accurate" at bounding box center [361, 220] width 20 height 6
click at [540, 220] on b "IJniversity" at bounding box center [551, 220] width 23 height 6
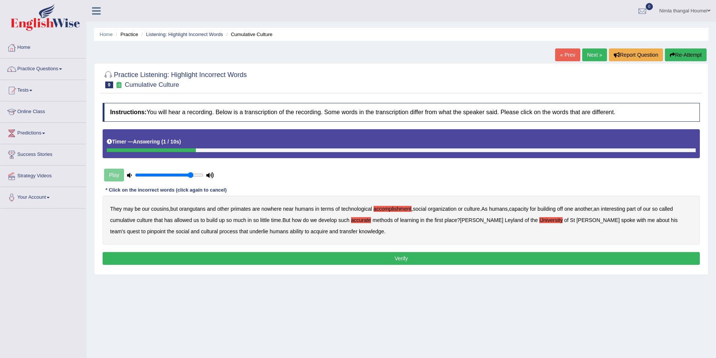
click at [397, 258] on button "Verify" at bounding box center [402, 258] width 598 height 13
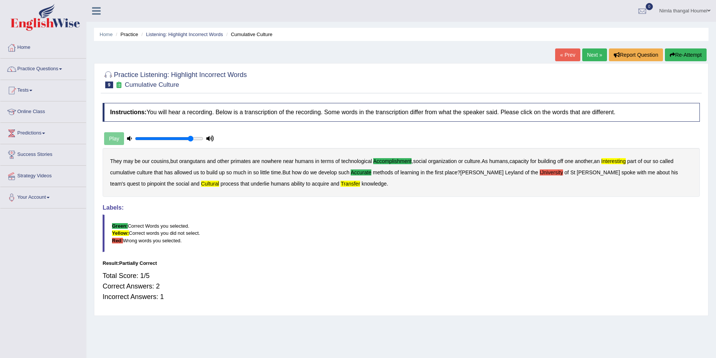
click at [594, 54] on link "Next »" at bounding box center [595, 55] width 25 height 13
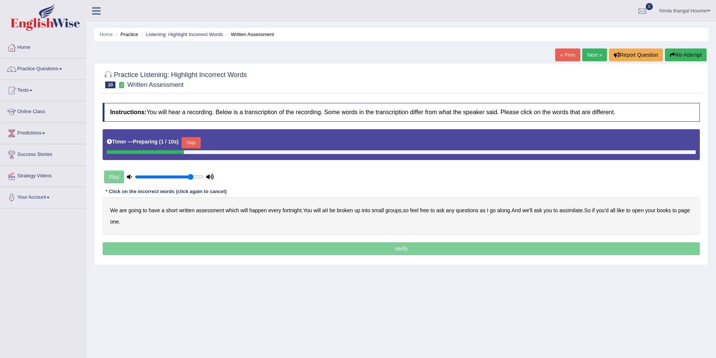
click at [194, 142] on button "Skip" at bounding box center [191, 142] width 19 height 11
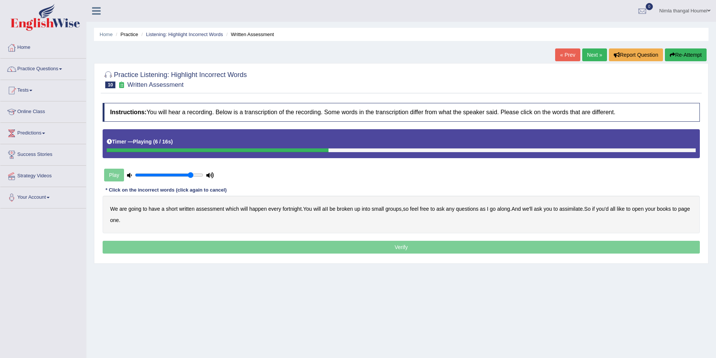
click at [349, 208] on b "broken" at bounding box center [345, 209] width 16 height 6
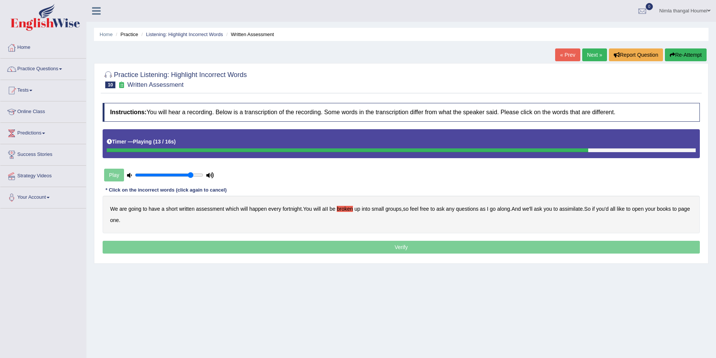
click at [577, 207] on b "assimilate" at bounding box center [571, 209] width 23 height 6
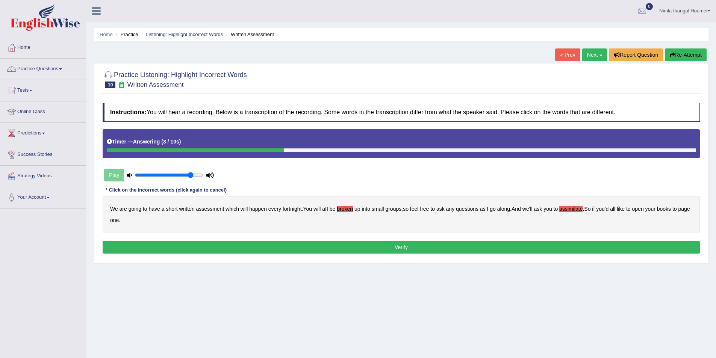
click at [391, 249] on button "Verify" at bounding box center [402, 247] width 598 height 13
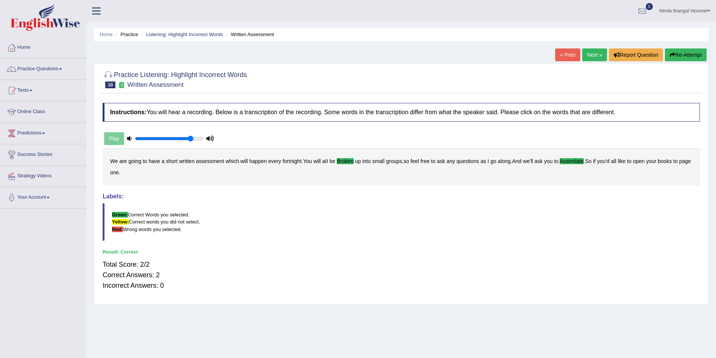
click at [587, 52] on link "Next »" at bounding box center [595, 55] width 25 height 13
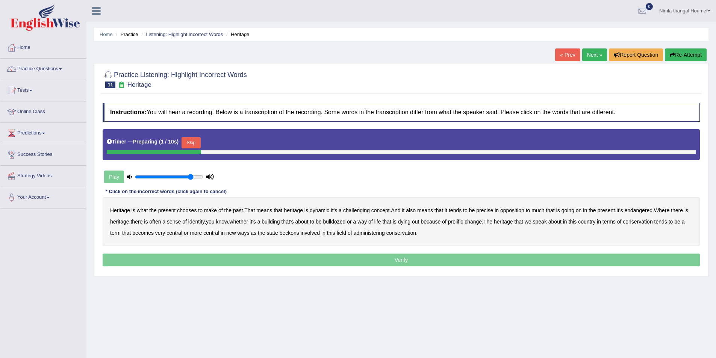
click at [191, 141] on button "Skip" at bounding box center [191, 142] width 19 height 11
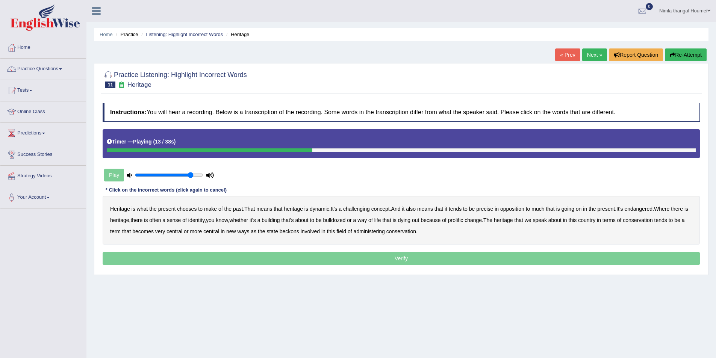
click at [491, 208] on b "precise" at bounding box center [485, 209] width 17 height 6
click at [346, 219] on b "bulldozed" at bounding box center [334, 220] width 23 height 6
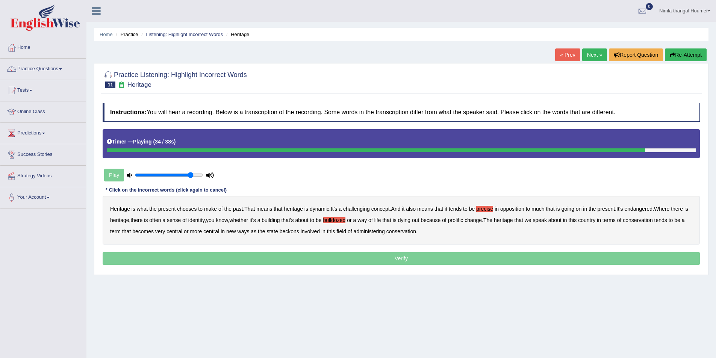
click at [295, 234] on b "beckons" at bounding box center [290, 232] width 20 height 6
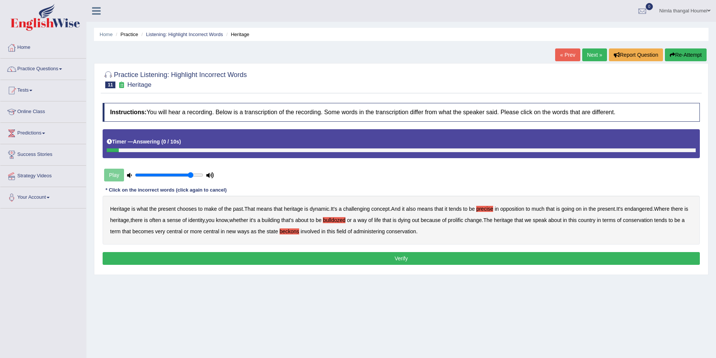
click at [395, 258] on button "Verify" at bounding box center [402, 258] width 598 height 13
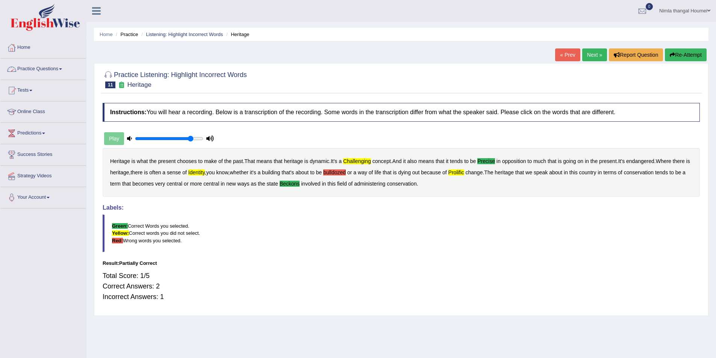
click at [32, 65] on link "Practice Questions" at bounding box center [43, 68] width 86 height 19
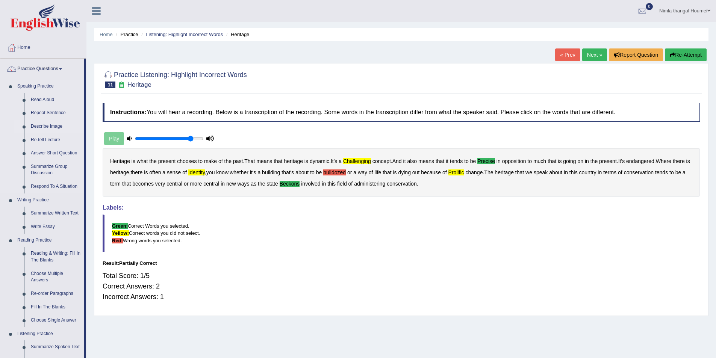
click at [52, 127] on link "Describe Image" at bounding box center [55, 127] width 57 height 14
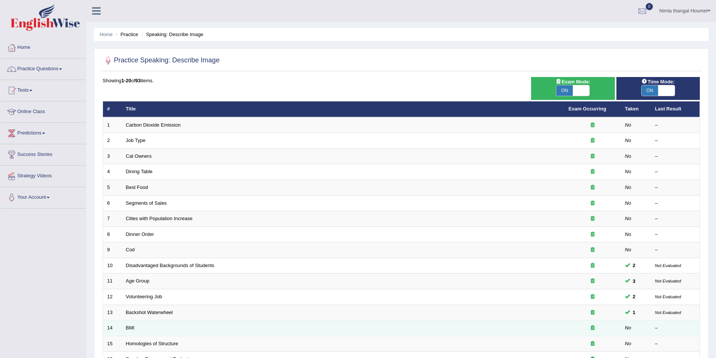
scroll to position [75, 0]
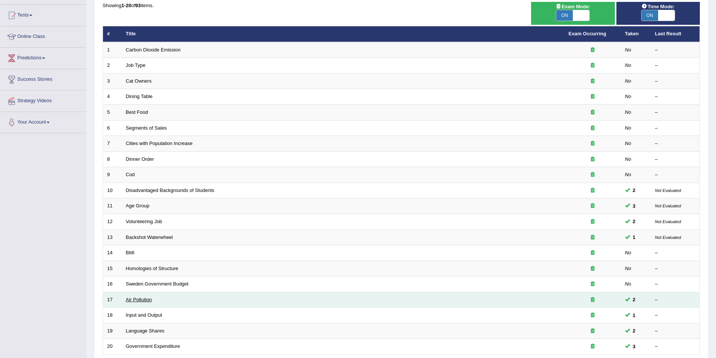
click at [145, 299] on link "Air Pollution" at bounding box center [139, 300] width 26 height 6
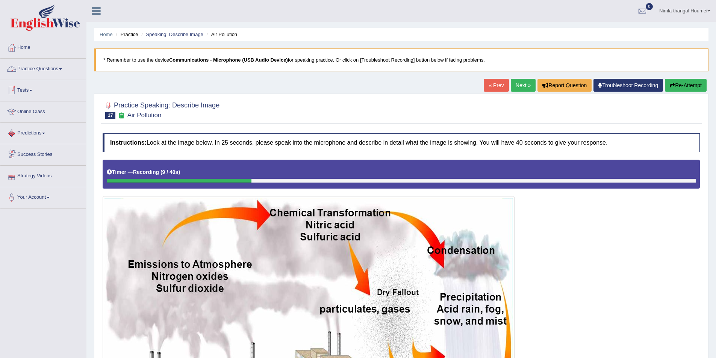
click at [54, 69] on link "Practice Questions" at bounding box center [43, 68] width 86 height 19
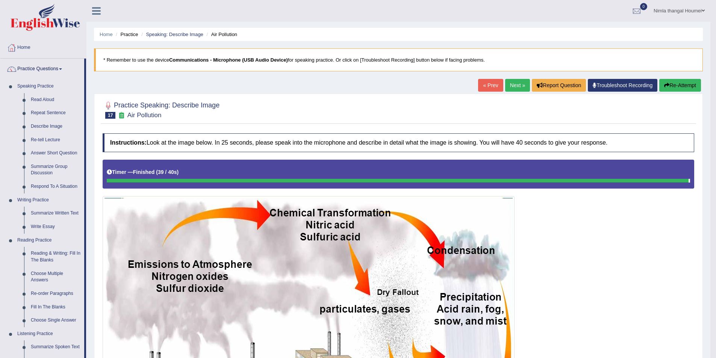
click at [511, 84] on link "Next »" at bounding box center [517, 85] width 25 height 13
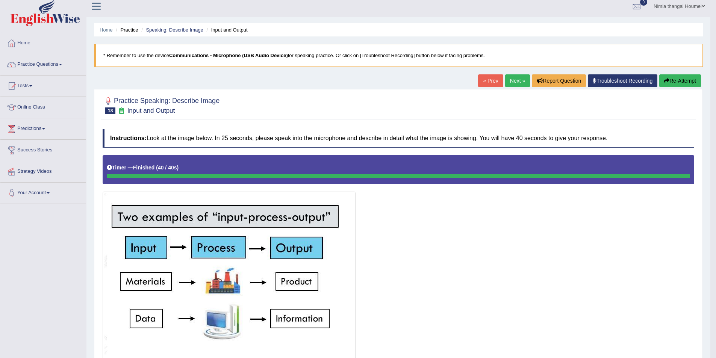
scroll to position [1, 0]
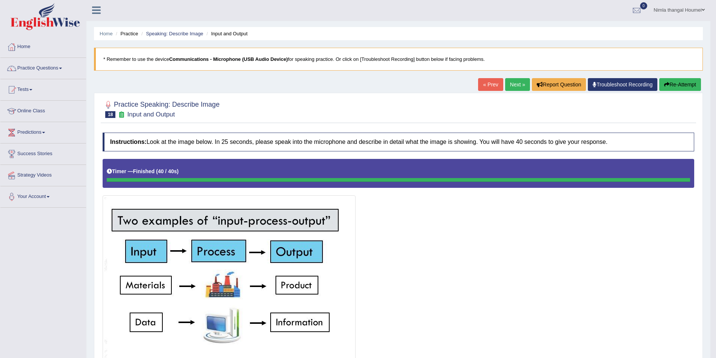
click at [511, 80] on link "Next »" at bounding box center [517, 84] width 25 height 13
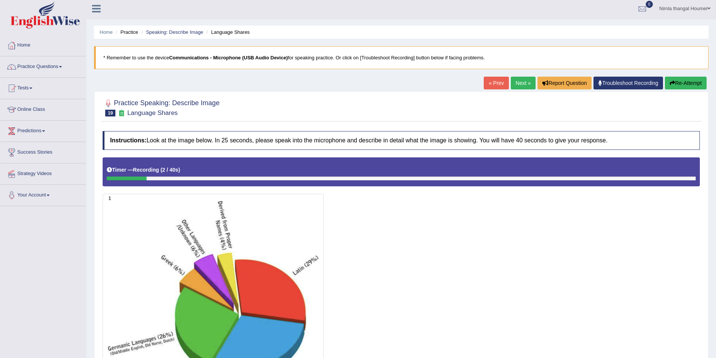
scroll to position [2, 0]
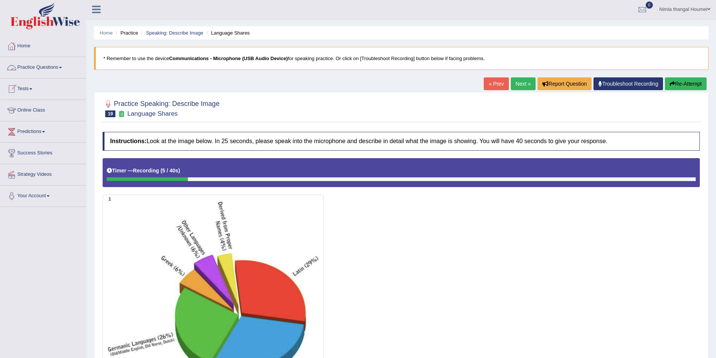
click at [30, 68] on link "Practice Questions" at bounding box center [43, 66] width 86 height 19
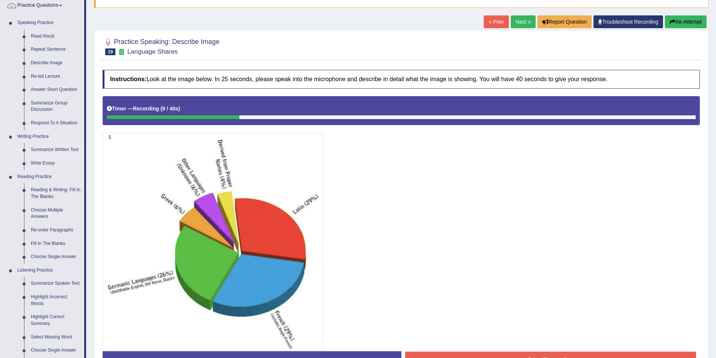
scroll to position [114, 0]
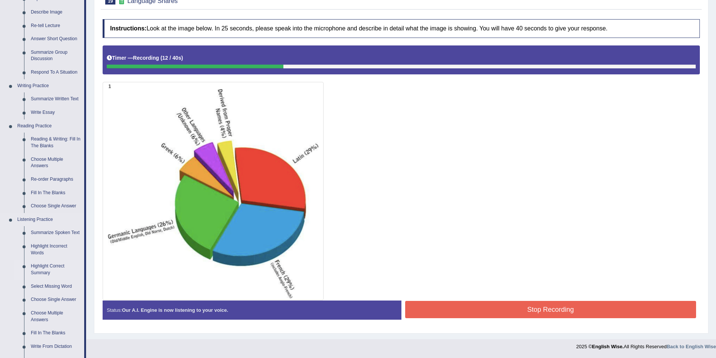
click at [37, 265] on link "Highlight Correct Summary" at bounding box center [55, 270] width 57 height 20
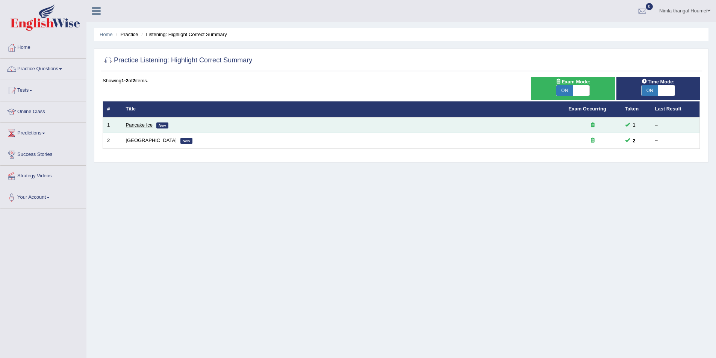
click at [131, 124] on link "Pancake Ice" at bounding box center [139, 125] width 27 height 6
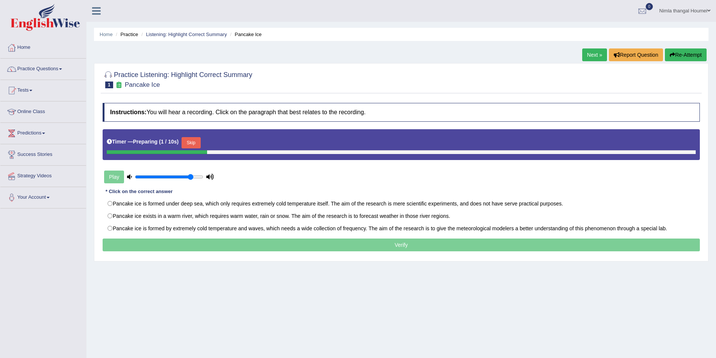
click at [192, 141] on button "Skip" at bounding box center [191, 142] width 19 height 11
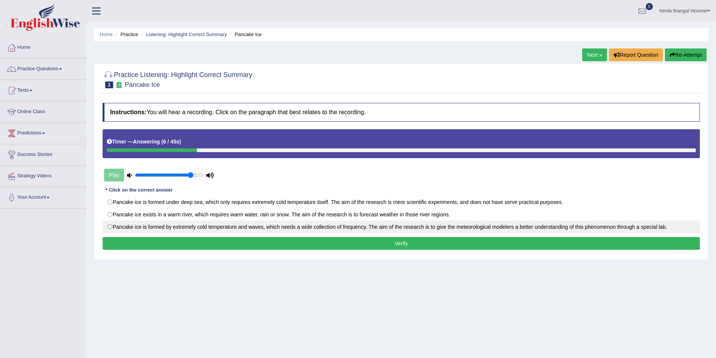
click at [110, 227] on label "Pancake ice is formed by extremely cold temperature and waves, which needs a wi…" at bounding box center [402, 227] width 598 height 13
radio input "true"
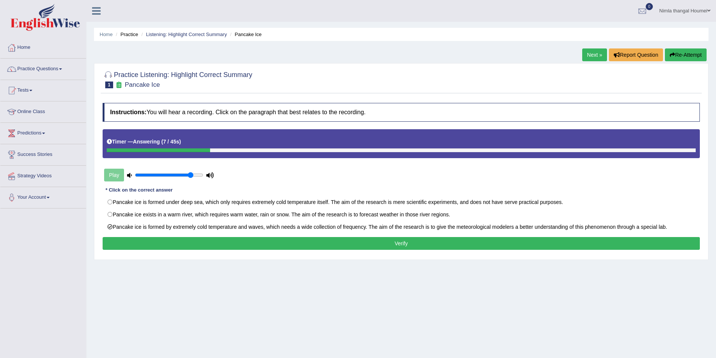
click at [250, 248] on button "Verify" at bounding box center [402, 243] width 598 height 13
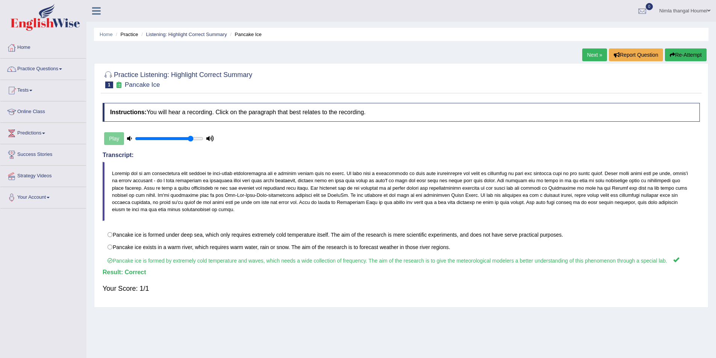
click at [592, 53] on link "Next »" at bounding box center [595, 55] width 25 height 13
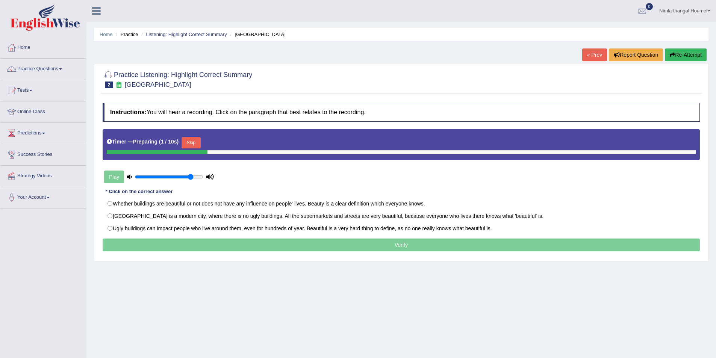
click at [196, 143] on button "Skip" at bounding box center [191, 142] width 19 height 11
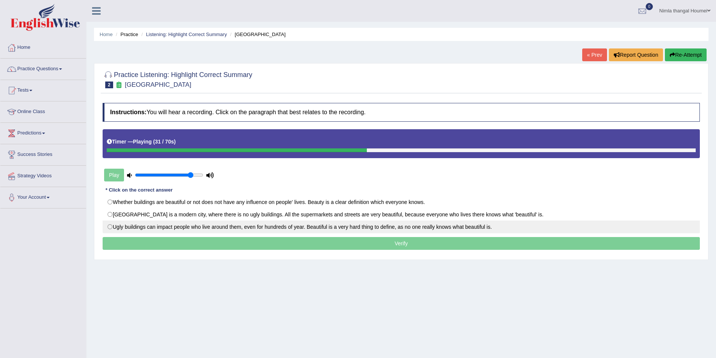
click at [105, 227] on label "Ugly buildings can impact people who live around them, even for hundreds of yea…" at bounding box center [402, 227] width 598 height 13
radio input "true"
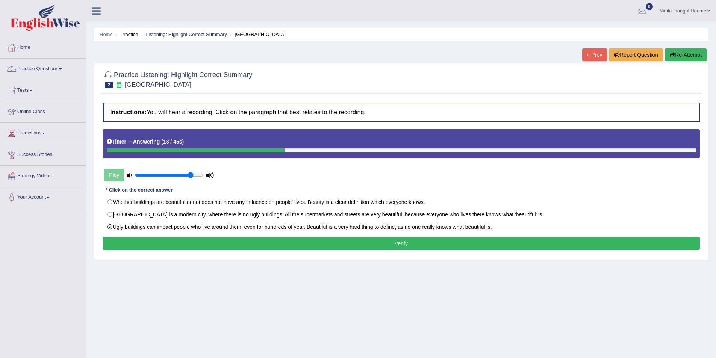
click at [410, 243] on button "Verify" at bounding box center [402, 243] width 598 height 13
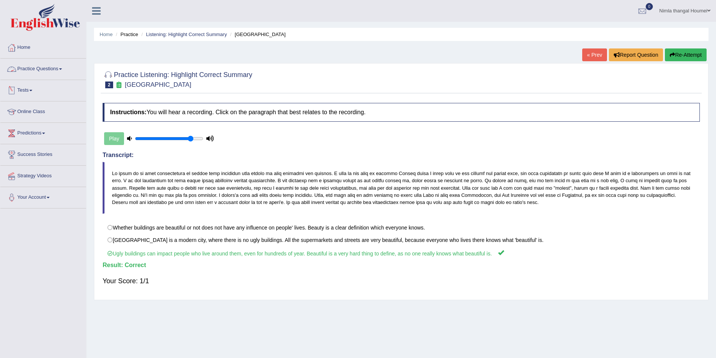
click at [52, 67] on link "Practice Questions" at bounding box center [43, 68] width 86 height 19
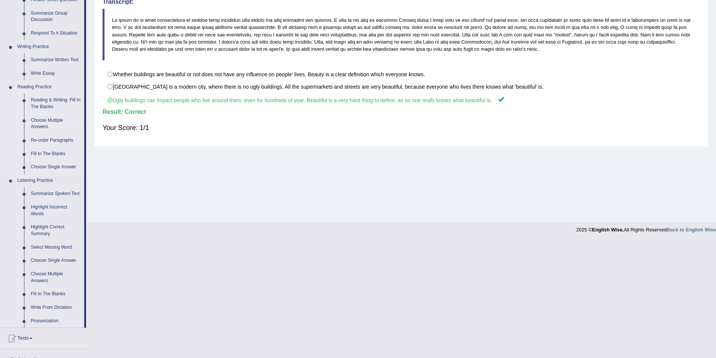
scroll to position [150, 0]
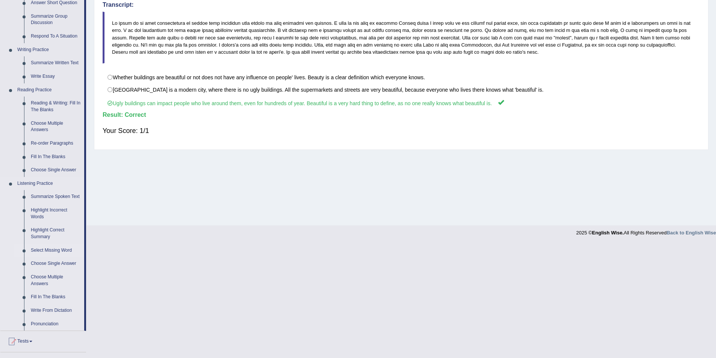
click at [47, 251] on link "Select Missing Word" at bounding box center [55, 251] width 57 height 14
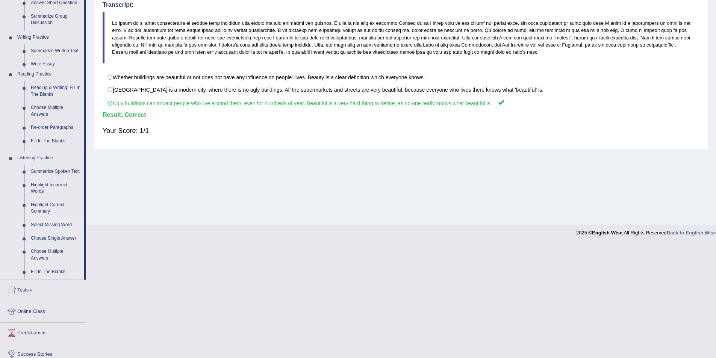
scroll to position [36, 0]
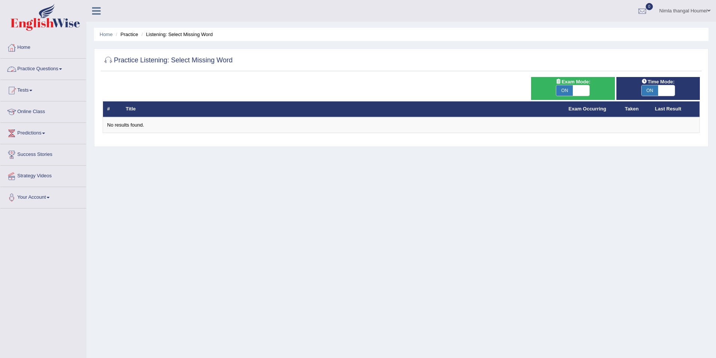
click at [55, 67] on link "Practice Questions" at bounding box center [43, 68] width 86 height 19
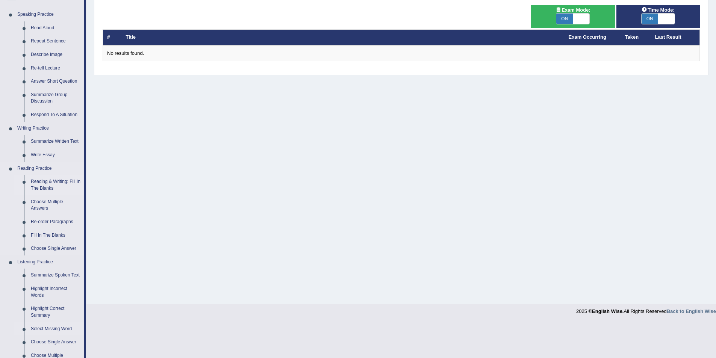
scroll to position [75, 0]
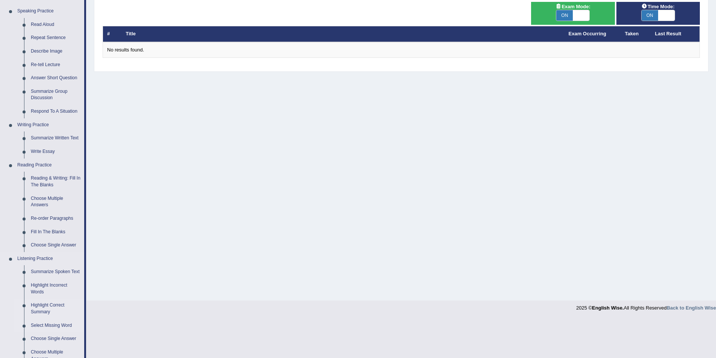
click at [40, 306] on link "Highlight Correct Summary" at bounding box center [55, 309] width 57 height 20
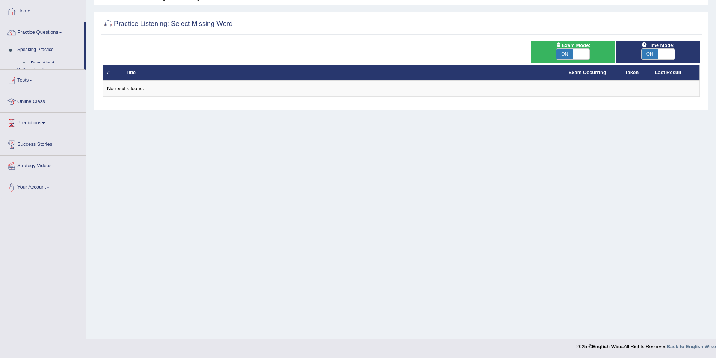
scroll to position [36, 0]
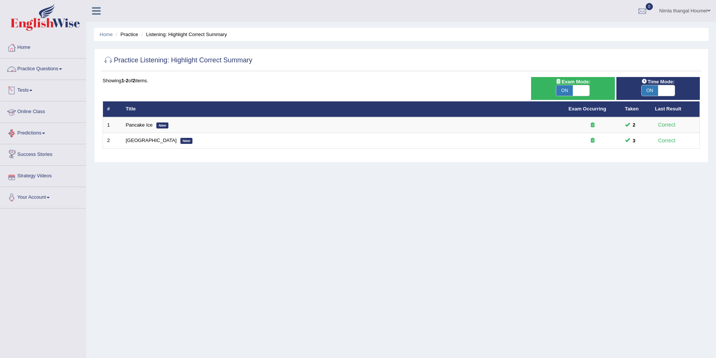
click at [33, 68] on link "Practice Questions" at bounding box center [43, 68] width 86 height 19
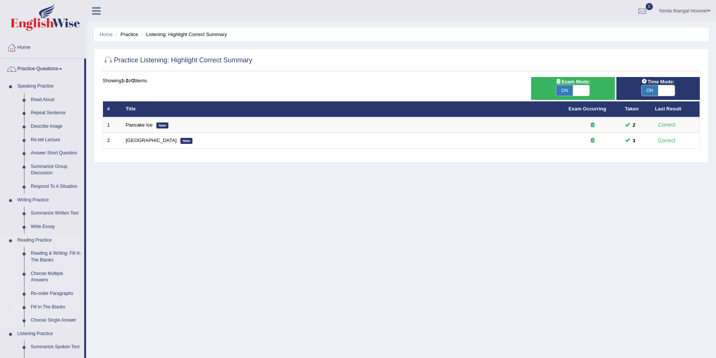
click at [52, 305] on link "Fill In The Blanks" at bounding box center [55, 308] width 57 height 14
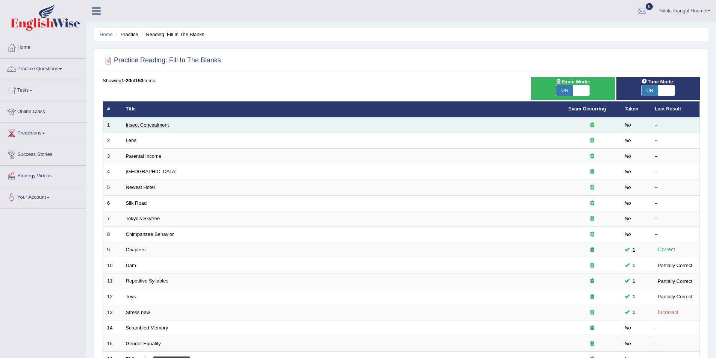
click at [140, 125] on link "Insect Concealment" at bounding box center [147, 125] width 43 height 6
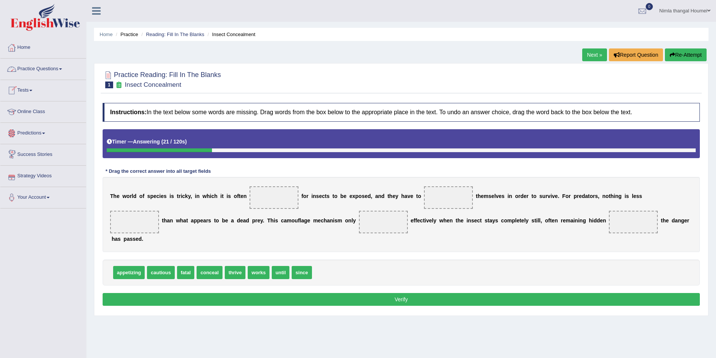
click at [46, 69] on link "Practice Questions" at bounding box center [43, 68] width 86 height 19
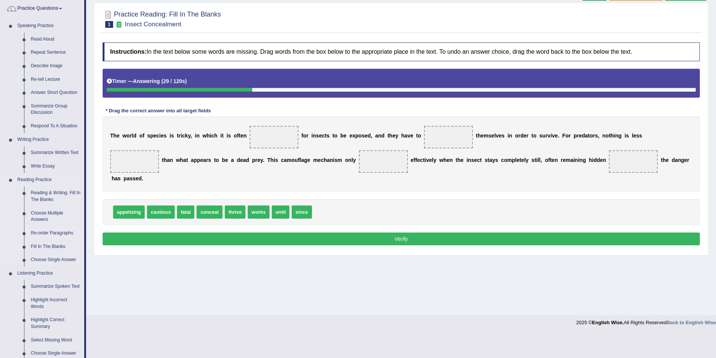
scroll to position [75, 0]
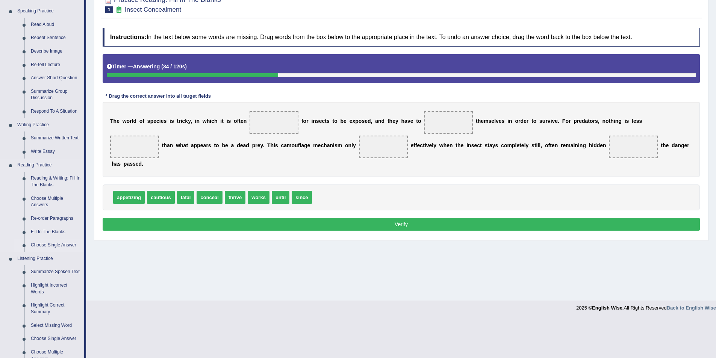
click at [53, 244] on link "Choose Single Answer" at bounding box center [55, 246] width 57 height 14
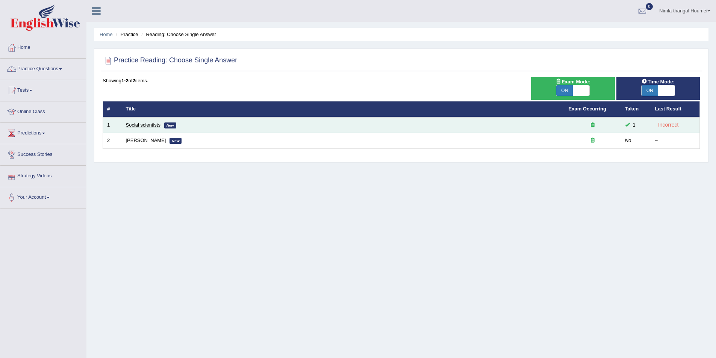
click at [140, 125] on link "Social scientists" at bounding box center [143, 125] width 35 height 6
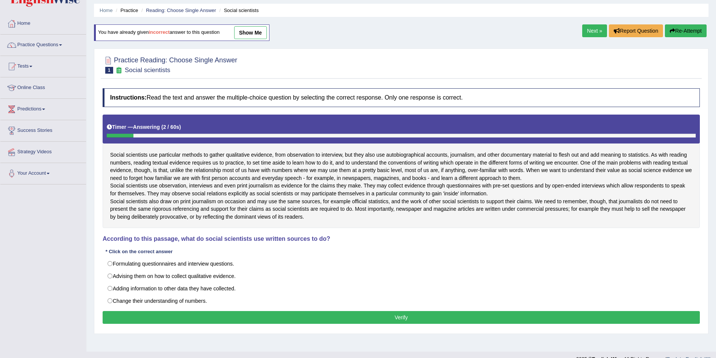
scroll to position [40, 0]
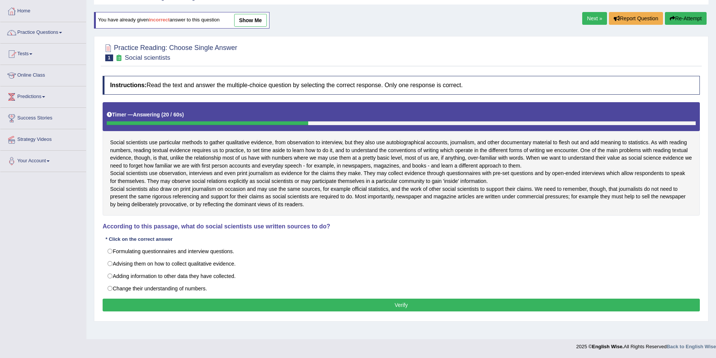
click at [39, 28] on link "Practice Questions" at bounding box center [43, 31] width 86 height 19
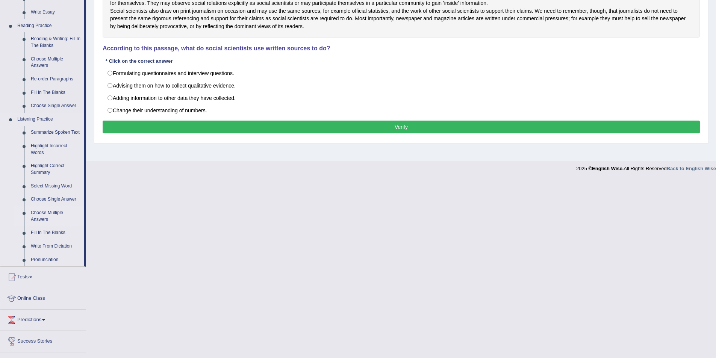
scroll to position [252, 0]
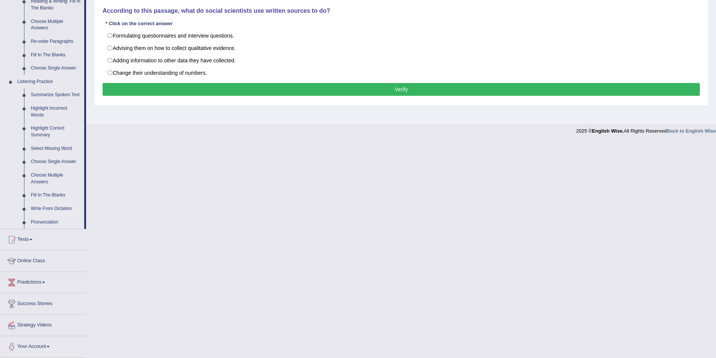
click at [46, 209] on link "Write From Dictation" at bounding box center [55, 209] width 57 height 14
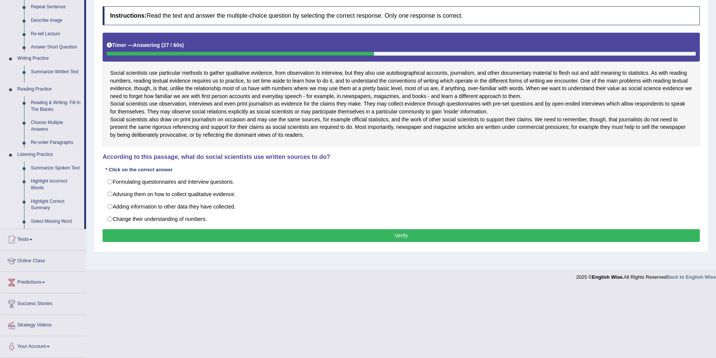
scroll to position [40, 0]
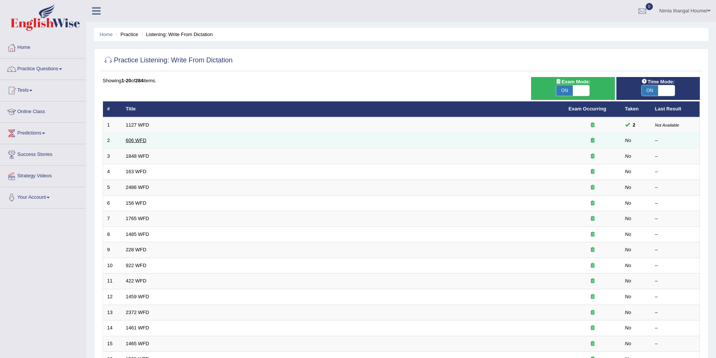
click at [138, 141] on link "606 WFD" at bounding box center [136, 141] width 21 height 6
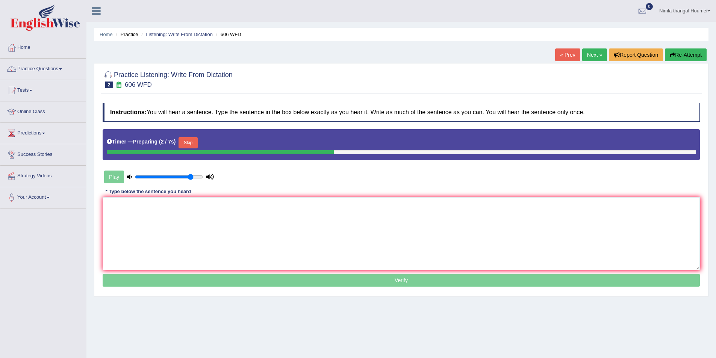
click at [188, 142] on button "Skip" at bounding box center [188, 142] width 19 height 11
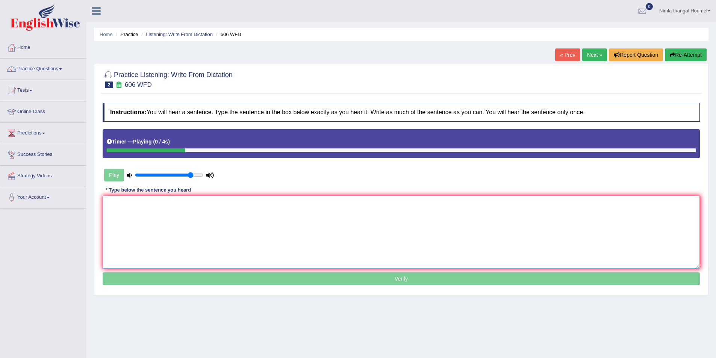
click at [126, 205] on textarea at bounding box center [402, 232] width 598 height 73
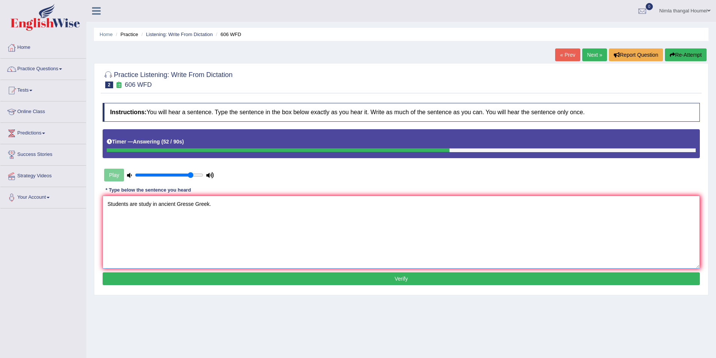
type textarea "Students are study in ancient Gresse Greek."
click at [410, 278] on button "Verify" at bounding box center [402, 279] width 598 height 13
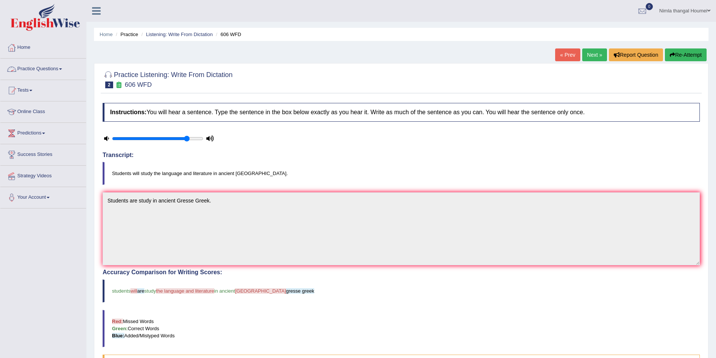
click at [44, 68] on link "Practice Questions" at bounding box center [43, 68] width 86 height 19
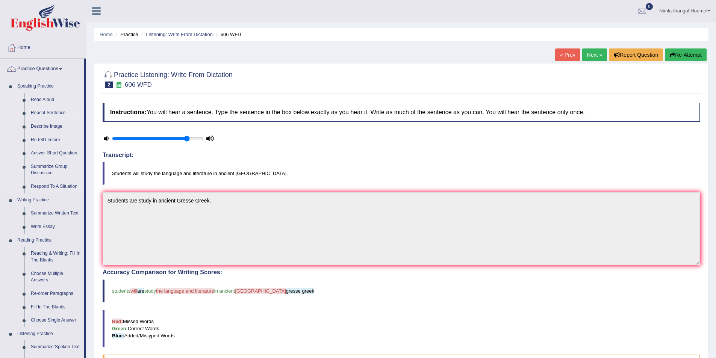
click at [48, 112] on link "Repeat Sentence" at bounding box center [55, 113] width 57 height 14
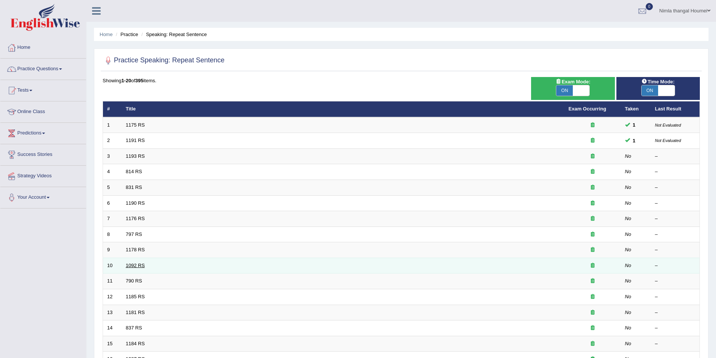
click at [138, 265] on link "1092 RS" at bounding box center [135, 266] width 19 height 6
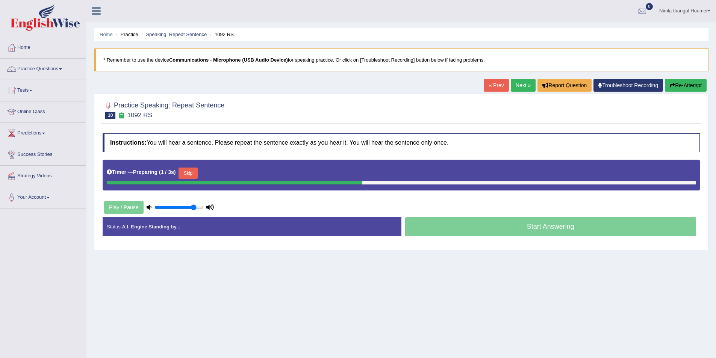
click at [193, 174] on button "Skip" at bounding box center [188, 173] width 19 height 11
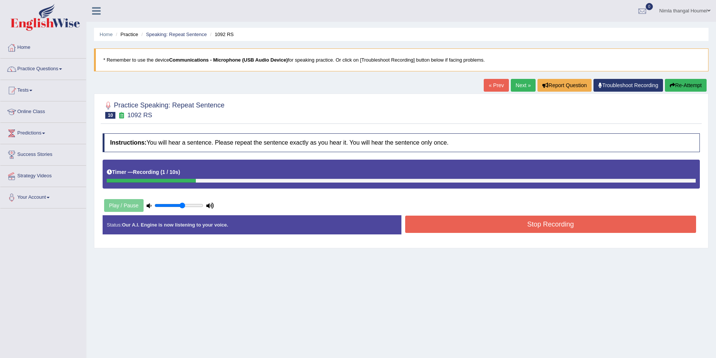
type input "0.6"
click at [182, 205] on input "range" at bounding box center [179, 206] width 49 height 6
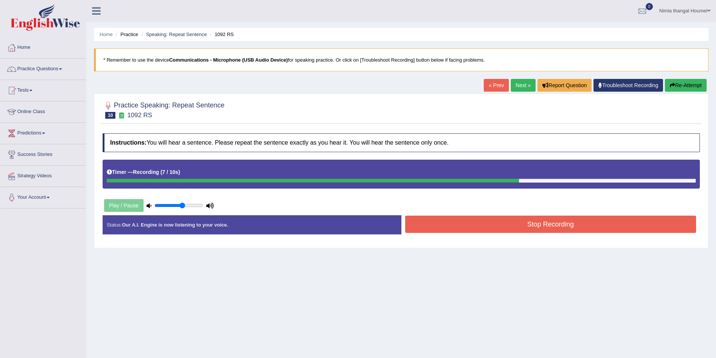
click at [684, 85] on button "Re-Attempt" at bounding box center [686, 85] width 42 height 13
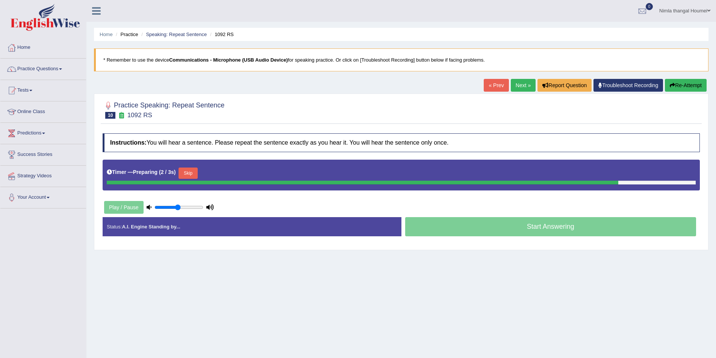
type input "0.5"
click at [178, 206] on input "range" at bounding box center [179, 208] width 49 height 6
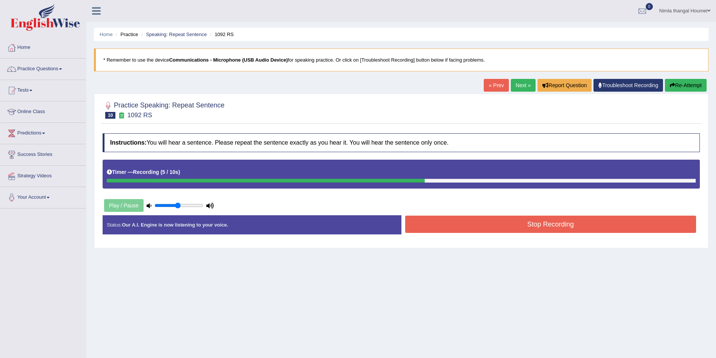
click at [463, 229] on button "Stop Recording" at bounding box center [550, 224] width 291 height 17
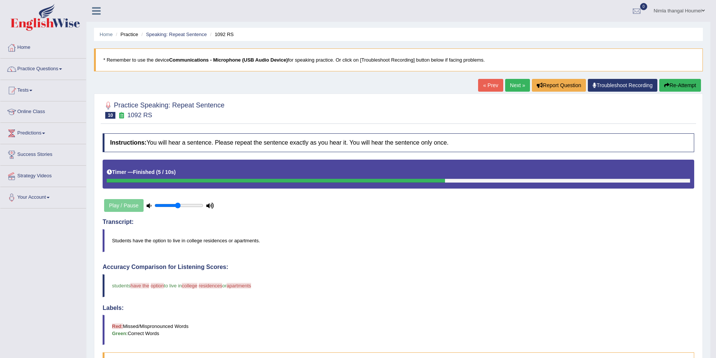
click at [684, 87] on button "Re-Attempt" at bounding box center [681, 85] width 42 height 13
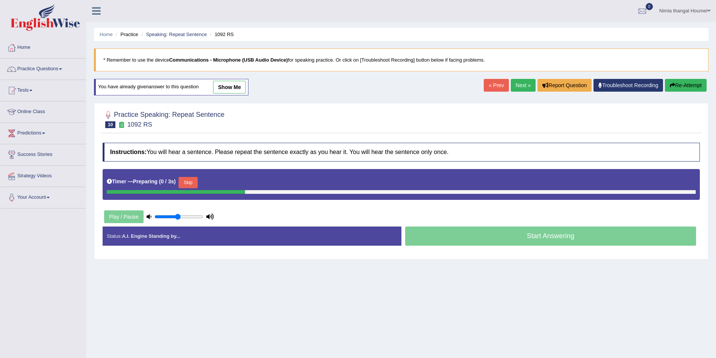
click at [192, 181] on button "Skip" at bounding box center [188, 182] width 19 height 11
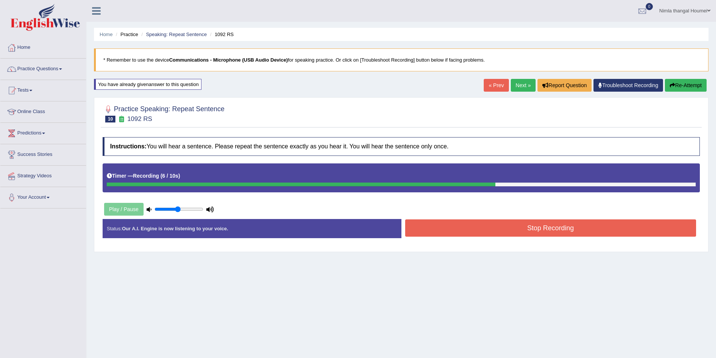
click at [478, 228] on button "Stop Recording" at bounding box center [550, 228] width 291 height 17
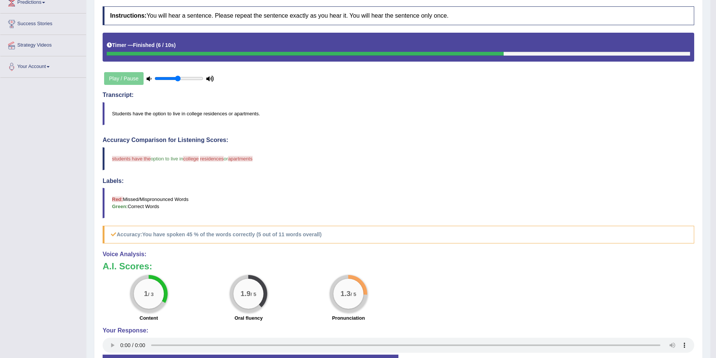
scroll to position [72, 0]
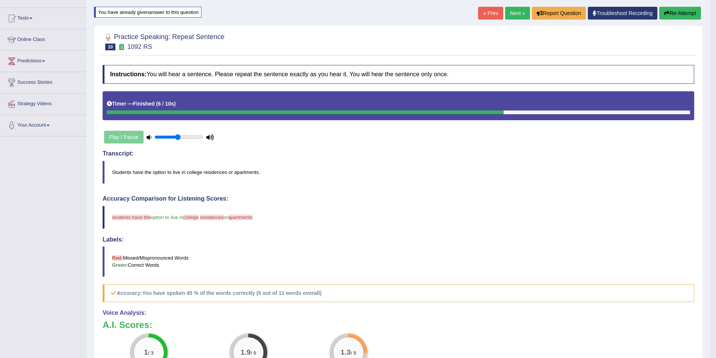
click at [519, 13] on link "Next »" at bounding box center [517, 13] width 25 height 13
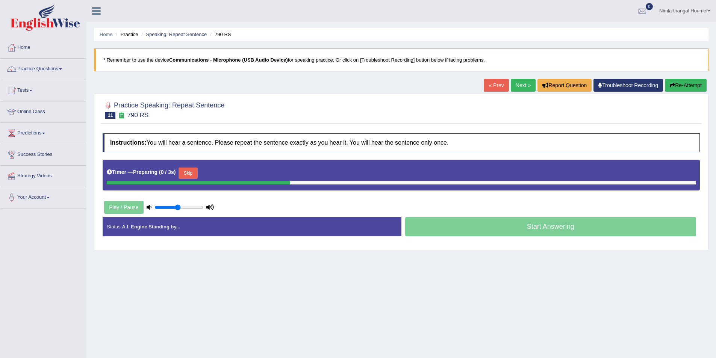
click at [189, 170] on button "Skip" at bounding box center [188, 173] width 19 height 11
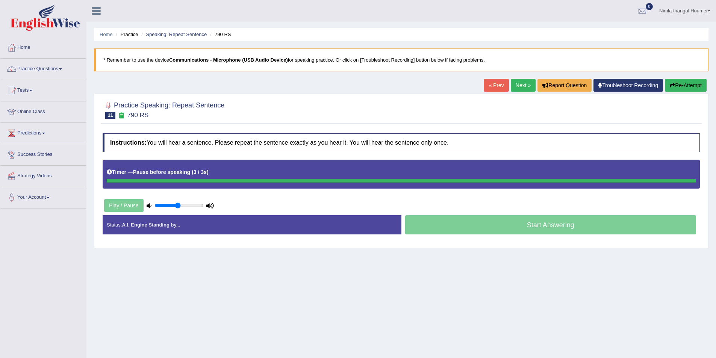
click at [221, 172] on div "Timer — Pause before speaking ( 3 / 3s )" at bounding box center [401, 172] width 589 height 13
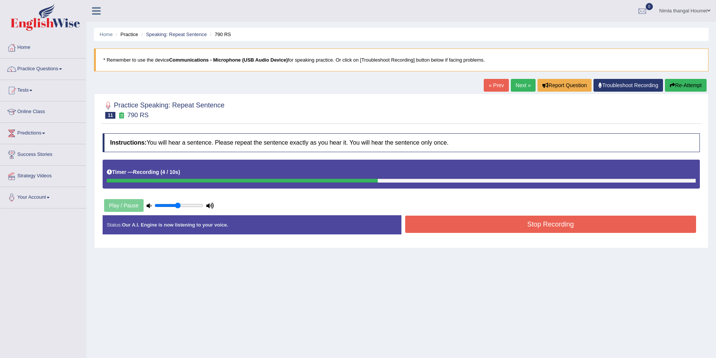
click at [444, 222] on button "Stop Recording" at bounding box center [550, 224] width 291 height 17
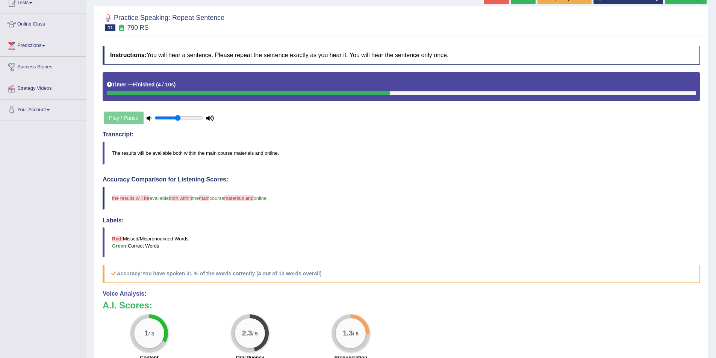
scroll to position [75, 0]
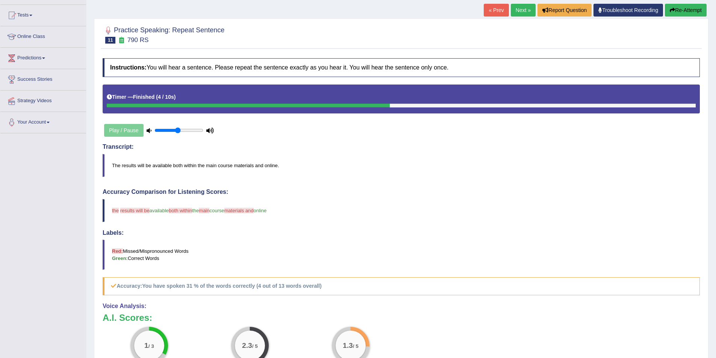
click at [522, 6] on link "Next »" at bounding box center [523, 10] width 25 height 13
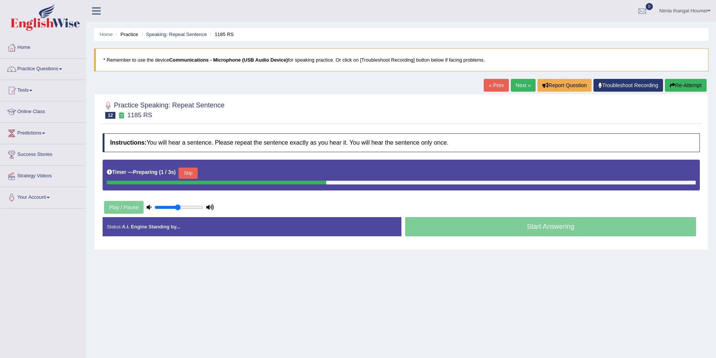
click at [190, 171] on button "Skip" at bounding box center [188, 173] width 19 height 11
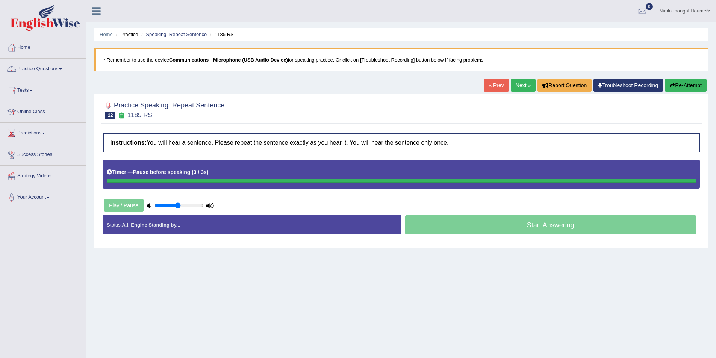
click at [221, 175] on div "Timer — Pause before speaking ( 3 / 3s )" at bounding box center [401, 172] width 589 height 13
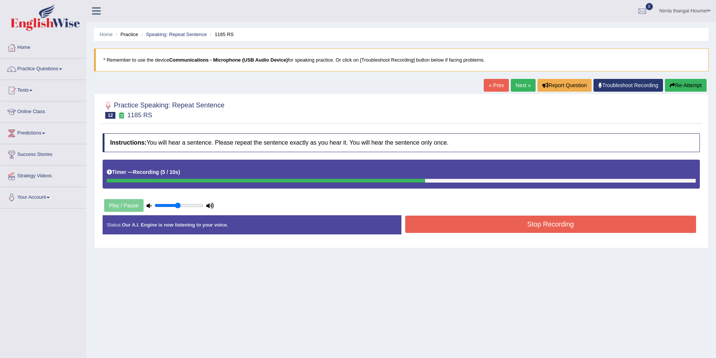
click at [431, 228] on button "Stop Recording" at bounding box center [550, 224] width 291 height 17
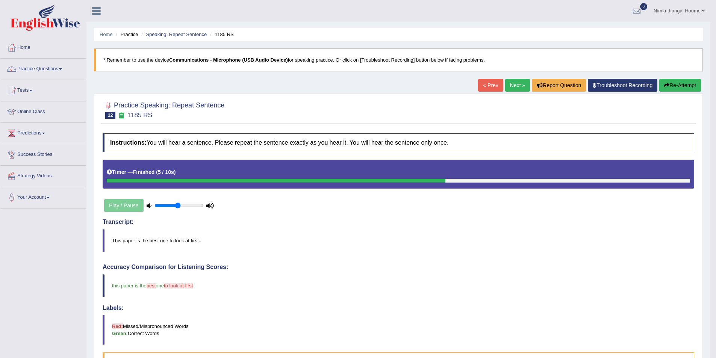
click at [514, 83] on link "Next »" at bounding box center [517, 85] width 25 height 13
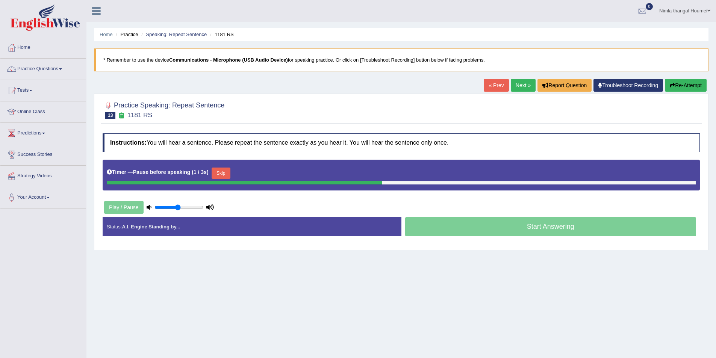
click at [222, 173] on button "Skip" at bounding box center [221, 173] width 19 height 11
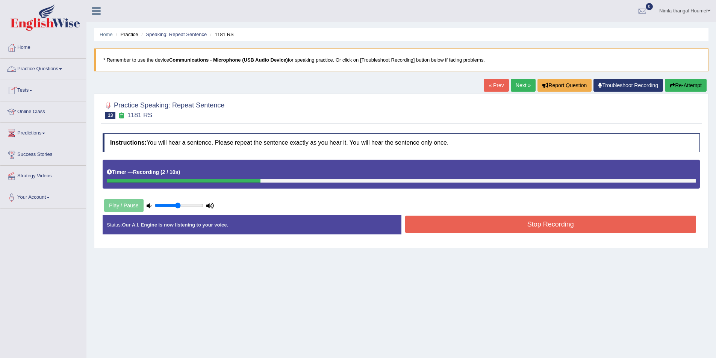
click at [44, 66] on link "Practice Questions" at bounding box center [43, 68] width 86 height 19
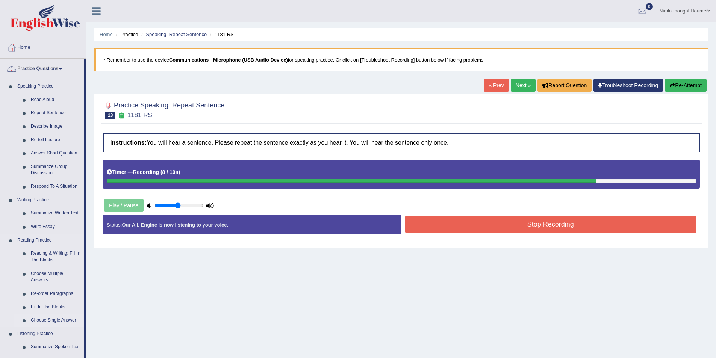
click at [58, 320] on link "Choose Single Answer" at bounding box center [55, 321] width 57 height 14
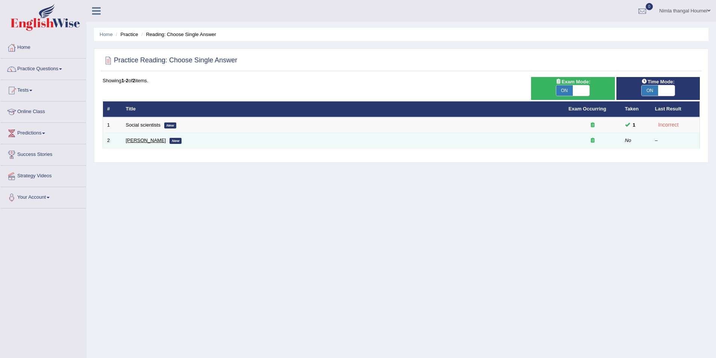
click at [152, 139] on link "[PERSON_NAME]" at bounding box center [146, 141] width 40 height 6
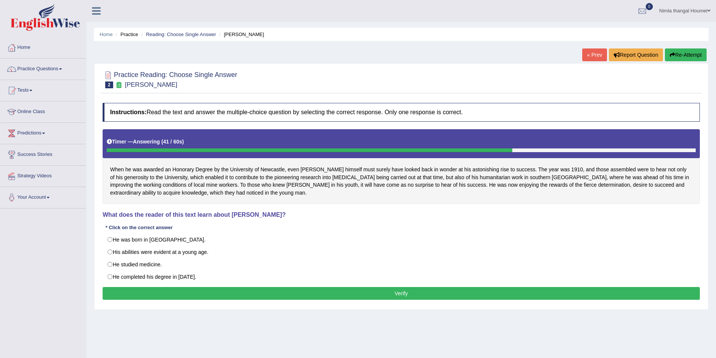
click at [36, 67] on link "Practice Questions" at bounding box center [43, 68] width 86 height 19
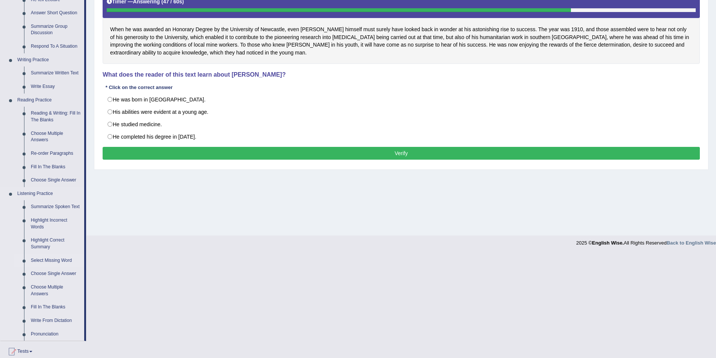
scroll to position [188, 0]
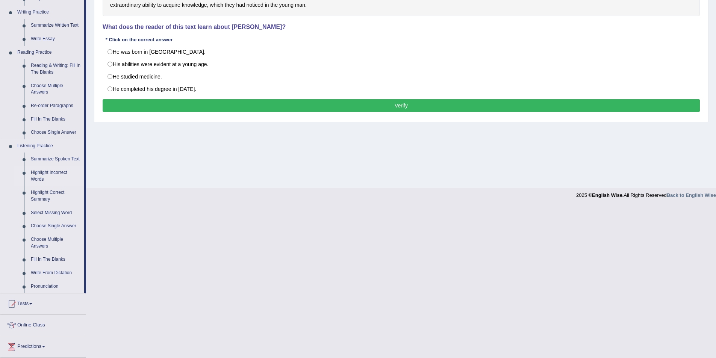
click at [45, 173] on link "Highlight Incorrect Words" at bounding box center [55, 176] width 57 height 20
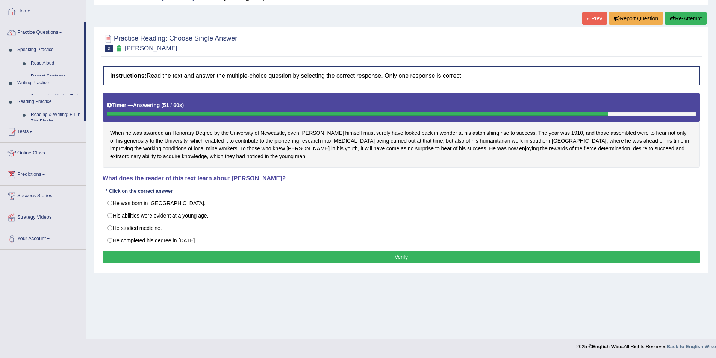
scroll to position [36, 0]
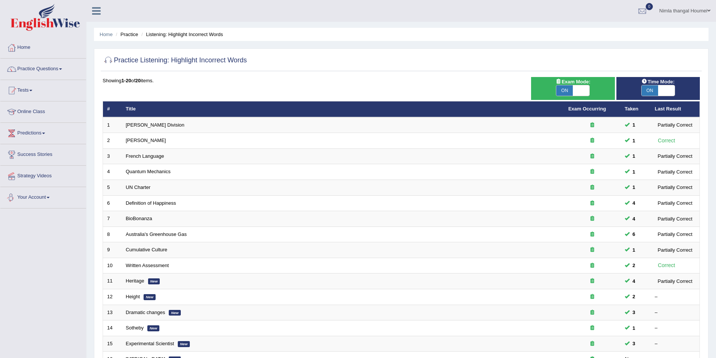
scroll to position [110, 0]
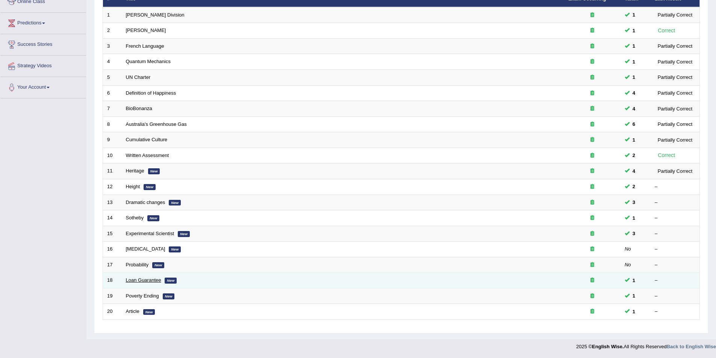
click at [138, 279] on link "Loan Guarantee" at bounding box center [143, 281] width 35 height 6
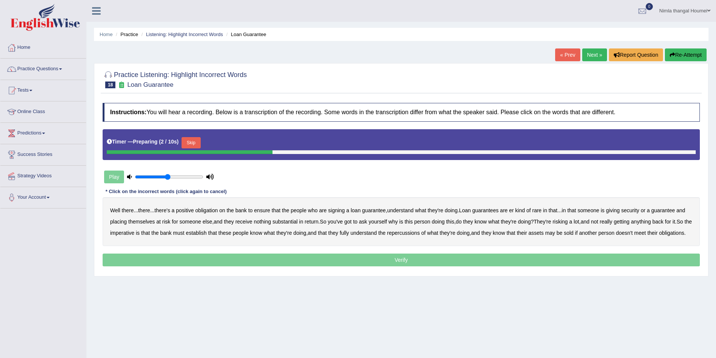
click at [194, 139] on button "Skip" at bounding box center [191, 142] width 19 height 11
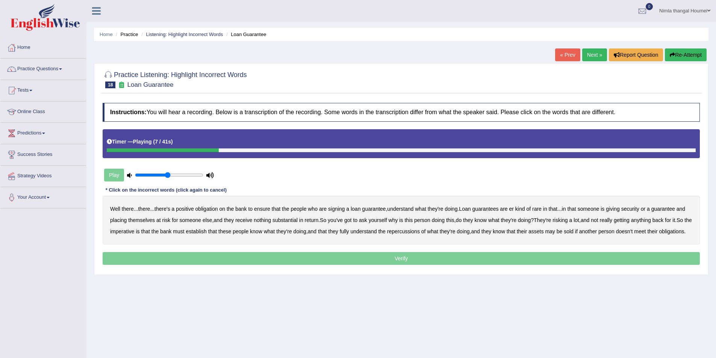
click at [408, 210] on b "understand" at bounding box center [400, 209] width 26 height 6
click at [297, 221] on b "substantial" at bounding box center [285, 220] width 25 height 6
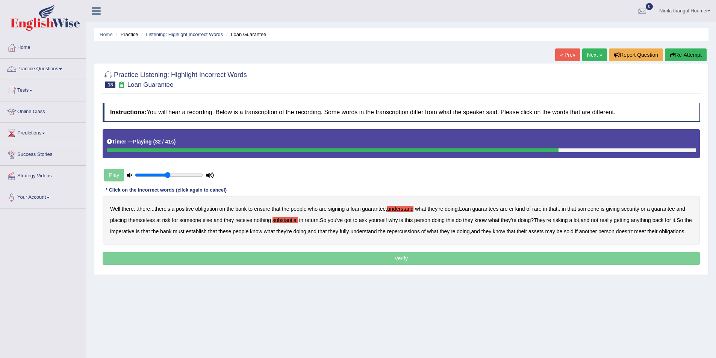
click at [207, 232] on b "establish" at bounding box center [196, 232] width 21 height 6
click at [420, 232] on b "repercussions" at bounding box center [403, 232] width 33 height 6
click at [544, 232] on b "assets" at bounding box center [536, 232] width 15 height 6
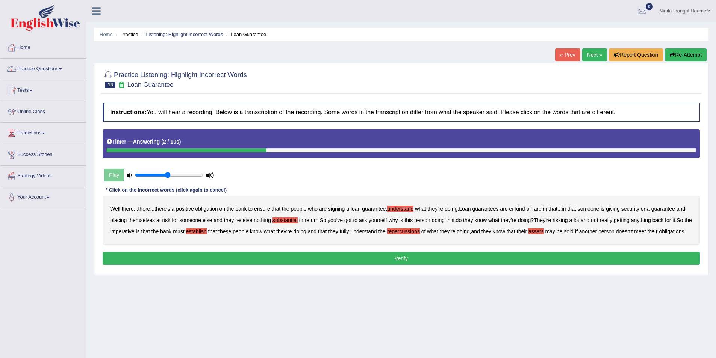
click at [392, 265] on button "Verify" at bounding box center [402, 258] width 598 height 13
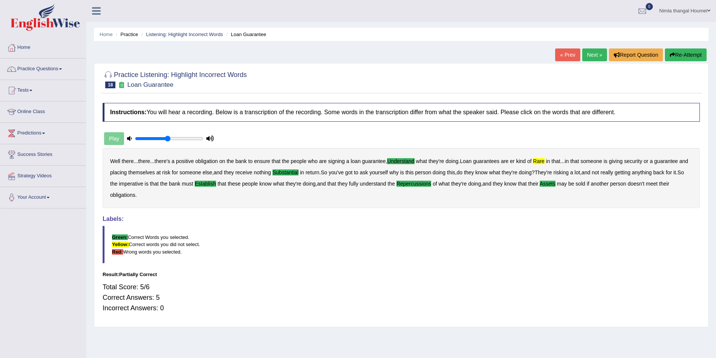
click at [586, 52] on link "Next »" at bounding box center [595, 55] width 25 height 13
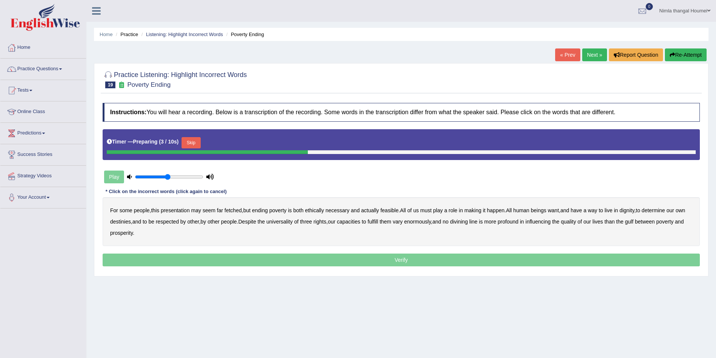
click at [197, 143] on button "Skip" at bounding box center [191, 142] width 19 height 11
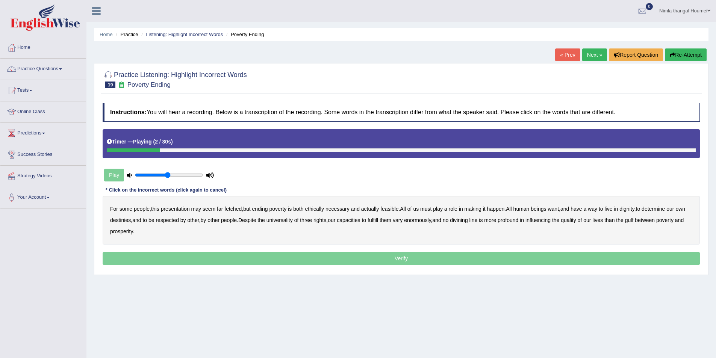
click at [173, 208] on b "presentation" at bounding box center [175, 209] width 29 height 6
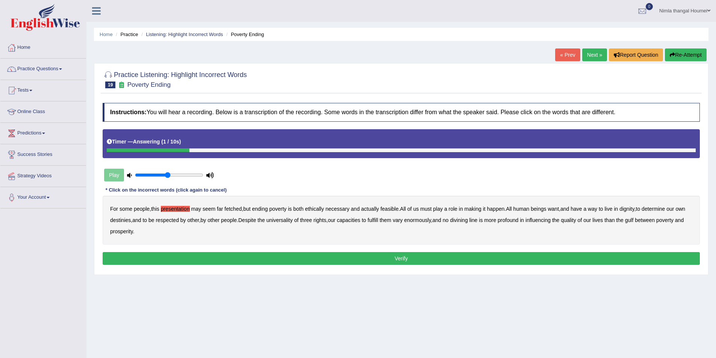
click at [319, 257] on button "Verify" at bounding box center [402, 258] width 598 height 13
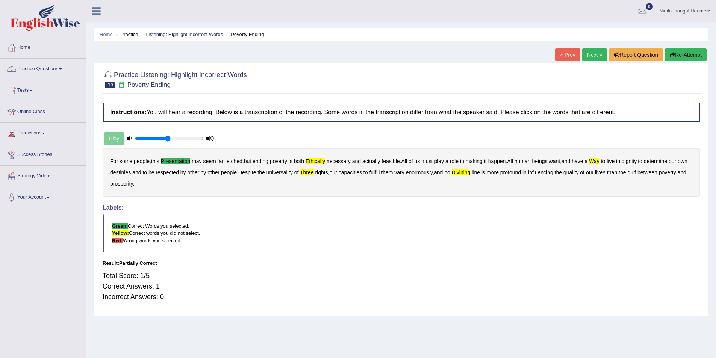
click at [589, 51] on link "Next »" at bounding box center [595, 55] width 25 height 13
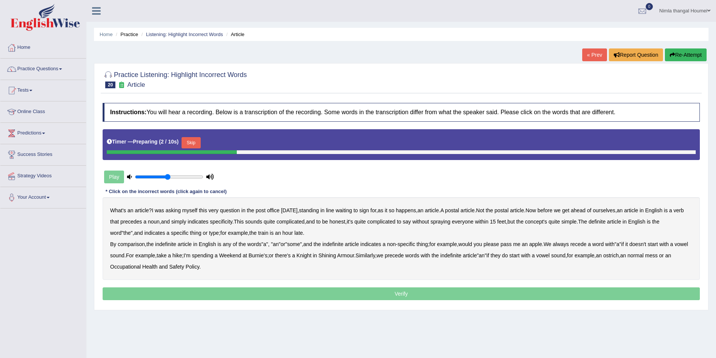
click at [199, 143] on button "Skip" at bounding box center [191, 142] width 19 height 11
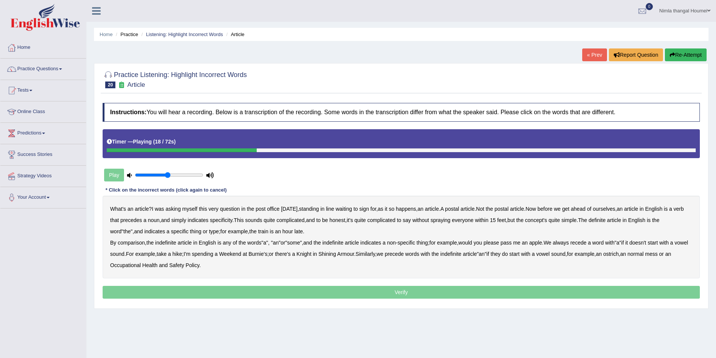
click at [121, 220] on div "What's an article ? I was asking myself this very question in the post office y…" at bounding box center [402, 237] width 598 height 83
click at [674, 212] on b "verb" at bounding box center [679, 209] width 10 height 6
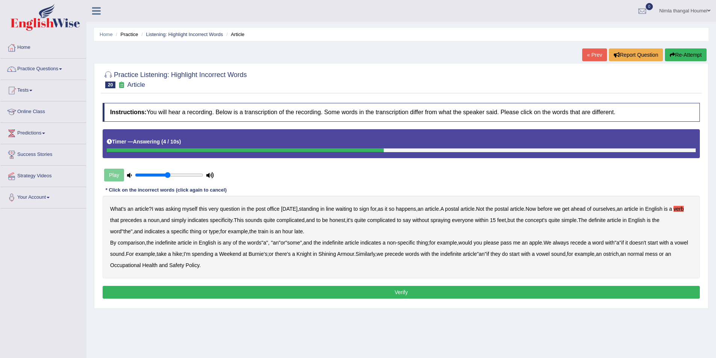
click at [205, 290] on button "Verify" at bounding box center [402, 292] width 598 height 13
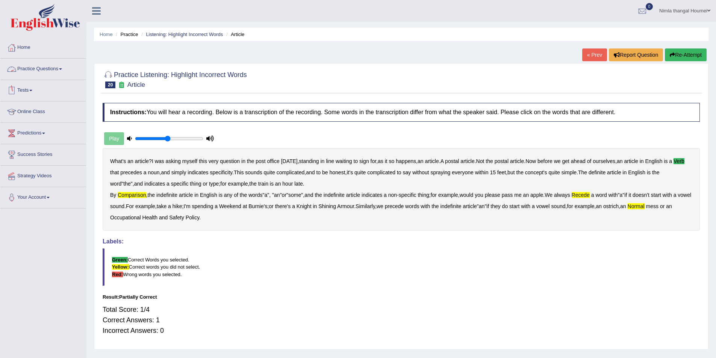
click at [29, 66] on link "Practice Questions" at bounding box center [43, 68] width 86 height 19
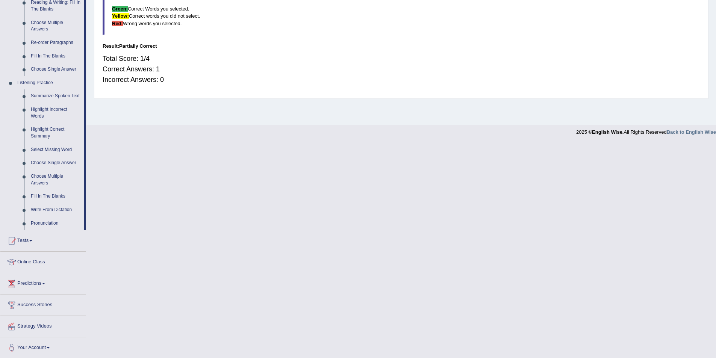
scroll to position [252, 0]
click at [59, 208] on link "Write From Dictation" at bounding box center [55, 209] width 57 height 14
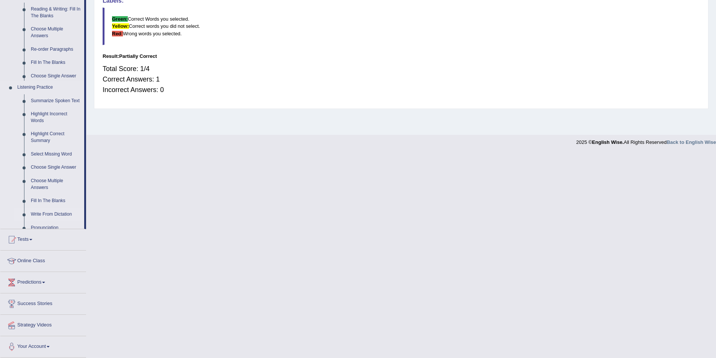
scroll to position [36, 0]
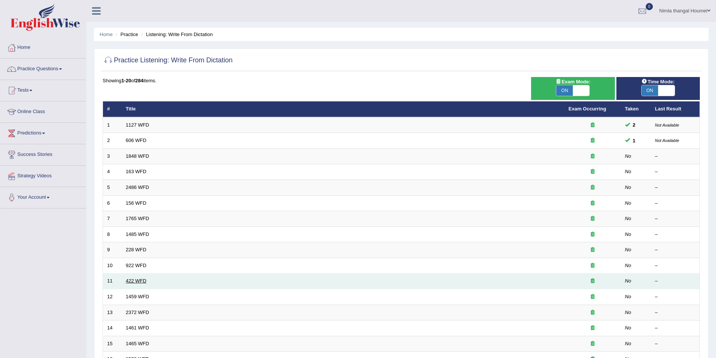
click at [145, 278] on link "422 WFD" at bounding box center [136, 281] width 21 height 6
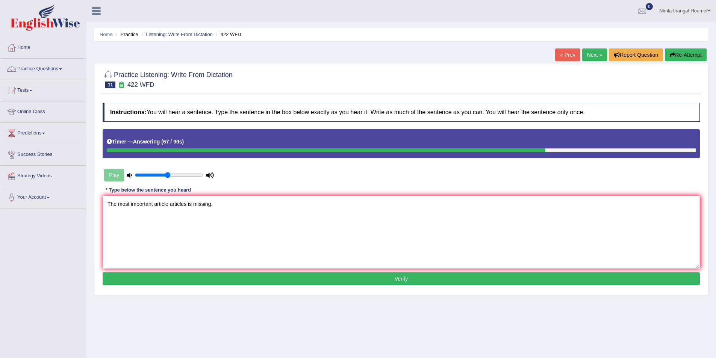
type textarea "The most important article articles is missing."
click at [402, 278] on button "Verify" at bounding box center [402, 279] width 598 height 13
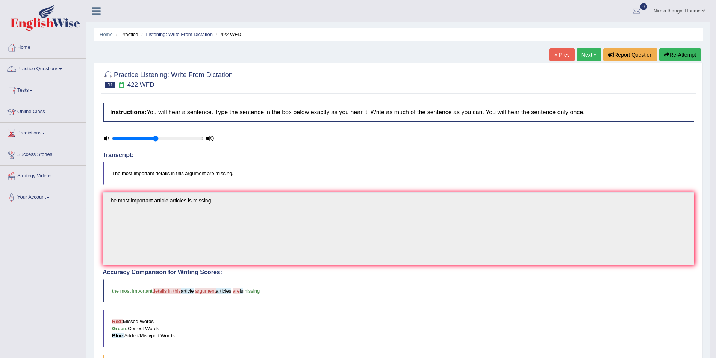
click at [583, 53] on link "Next »" at bounding box center [589, 55] width 25 height 13
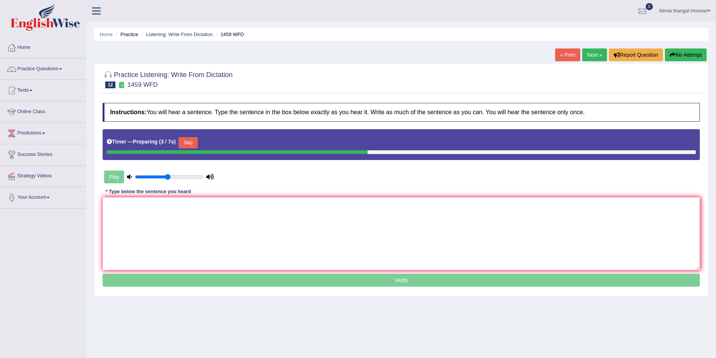
click at [193, 141] on button "Skip" at bounding box center [188, 142] width 19 height 11
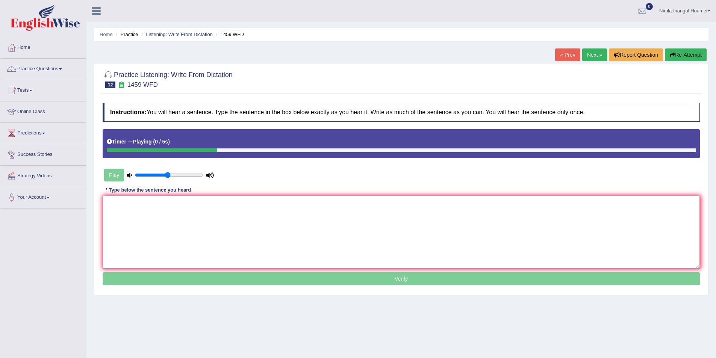
click at [120, 215] on textarea at bounding box center [402, 232] width 598 height 73
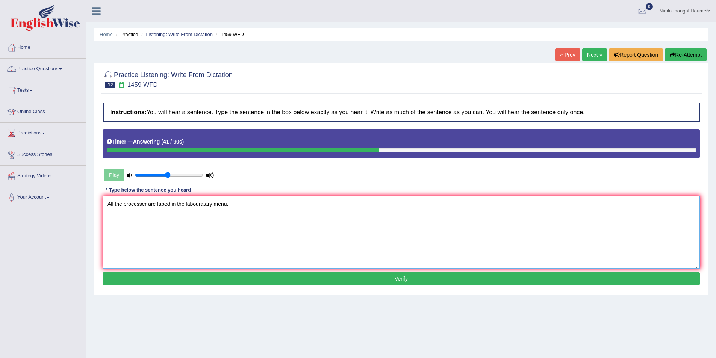
type textarea "All the processer are labed in the labouratary menu."
click at [270, 279] on button "Verify" at bounding box center [402, 279] width 598 height 13
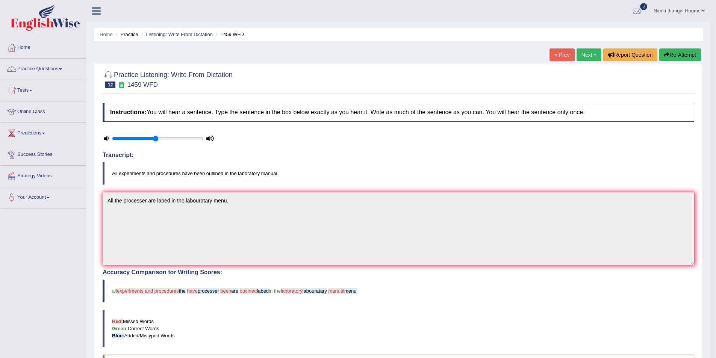
click at [582, 56] on link "Next »" at bounding box center [589, 55] width 25 height 13
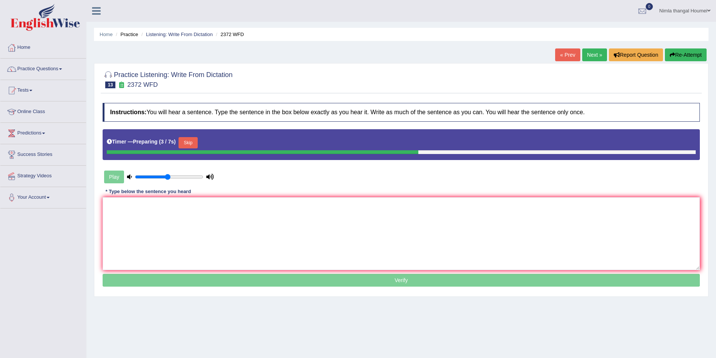
click at [191, 142] on button "Skip" at bounding box center [188, 142] width 19 height 11
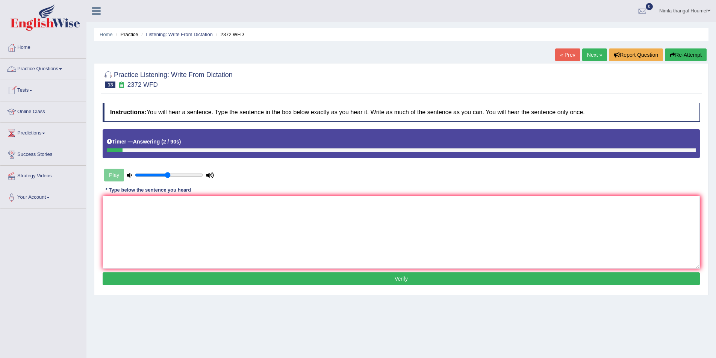
click at [40, 68] on link "Practice Questions" at bounding box center [43, 68] width 86 height 19
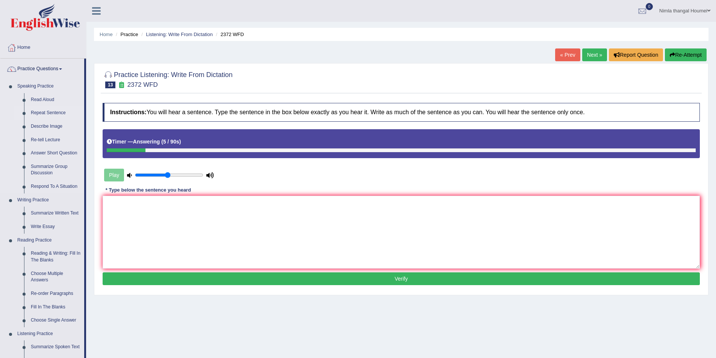
click at [56, 111] on link "Repeat Sentence" at bounding box center [55, 113] width 57 height 14
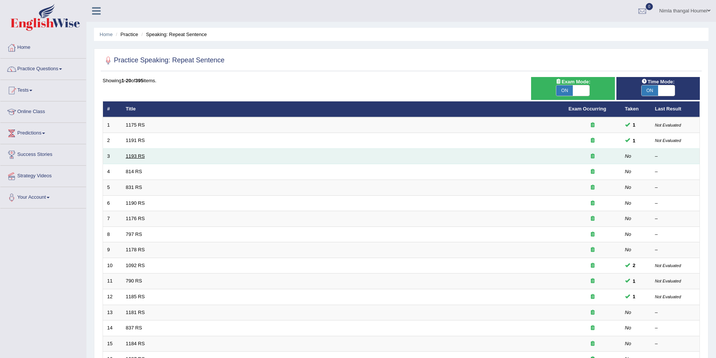
click at [143, 157] on link "1193 RS" at bounding box center [135, 156] width 19 height 6
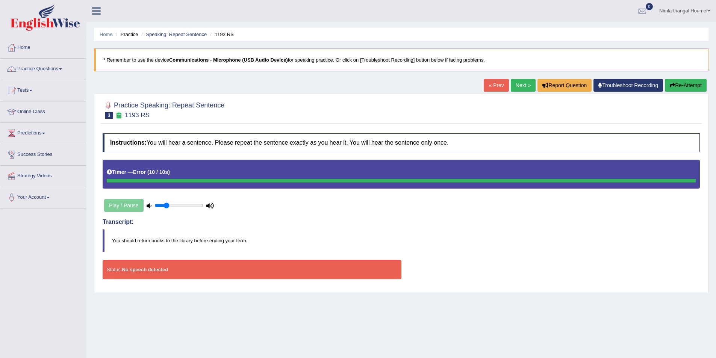
type input "0.25"
click at [166, 205] on input "range" at bounding box center [179, 206] width 49 height 6
click at [516, 85] on link "Next »" at bounding box center [523, 85] width 25 height 13
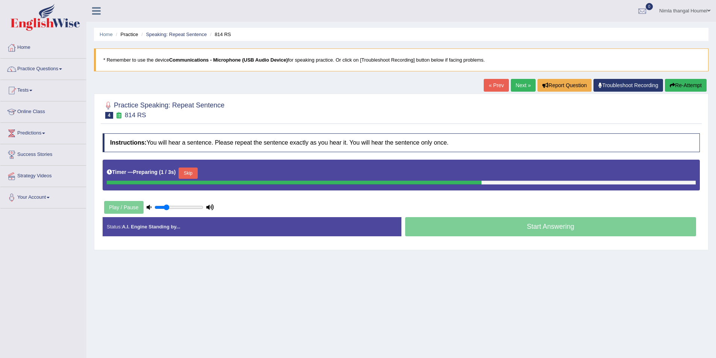
click at [187, 172] on button "Skip" at bounding box center [188, 173] width 19 height 11
click at [227, 172] on button "Skip" at bounding box center [221, 173] width 19 height 11
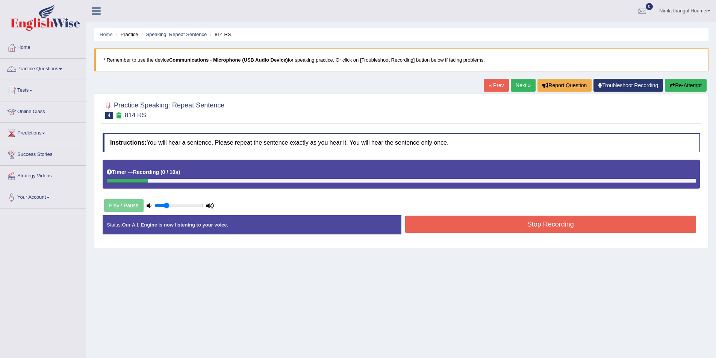
click at [681, 86] on button "Re-Attempt" at bounding box center [686, 85] width 42 height 13
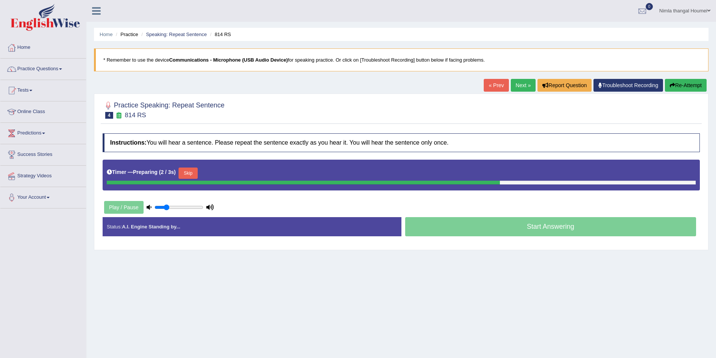
click at [191, 172] on button "Skip" at bounding box center [188, 173] width 19 height 11
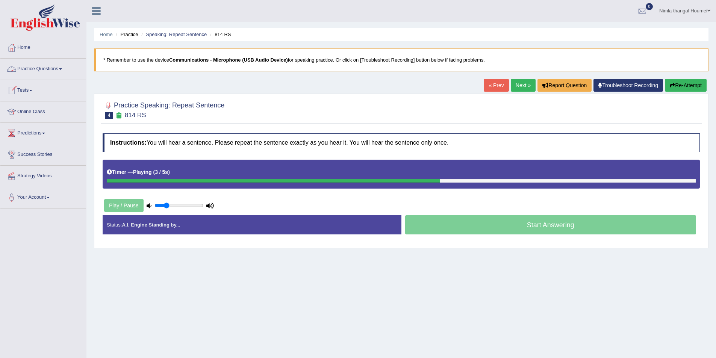
click at [41, 68] on link "Practice Questions" at bounding box center [43, 68] width 86 height 19
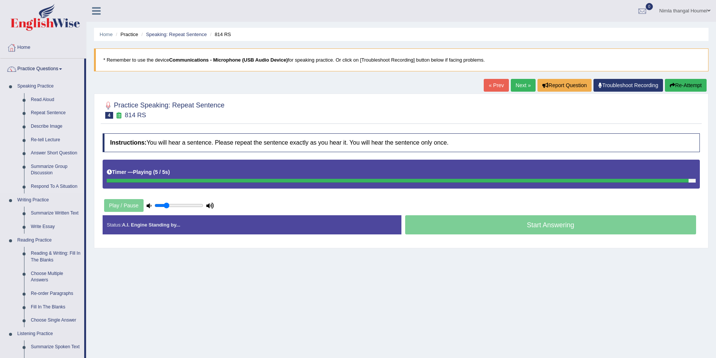
click at [42, 85] on link "Speaking Practice" at bounding box center [49, 87] width 70 height 14
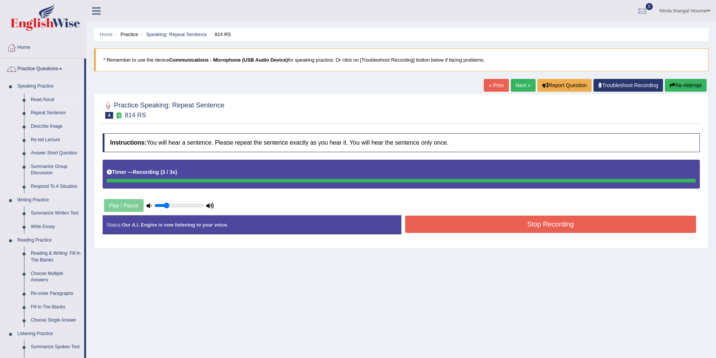
click at [43, 99] on link "Read Aloud" at bounding box center [55, 100] width 57 height 14
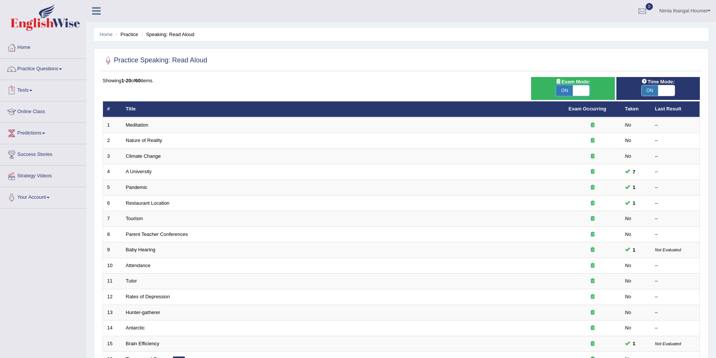
click at [577, 91] on span at bounding box center [581, 90] width 17 height 11
checkbox input "false"
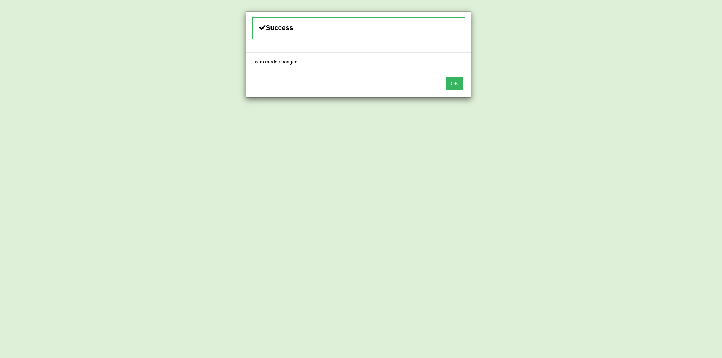
click at [452, 85] on button "OK" at bounding box center [454, 83] width 17 height 13
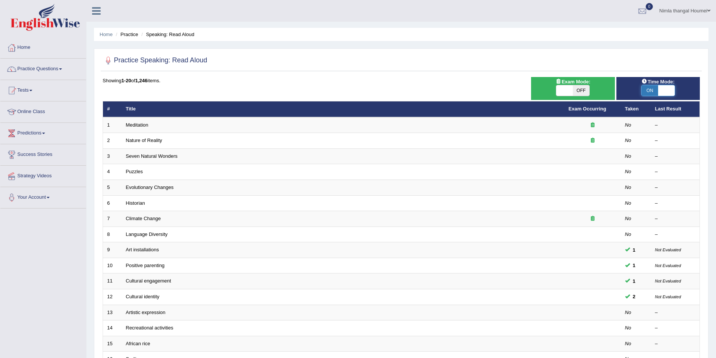
click at [669, 87] on span at bounding box center [667, 90] width 17 height 11
checkbox input "false"
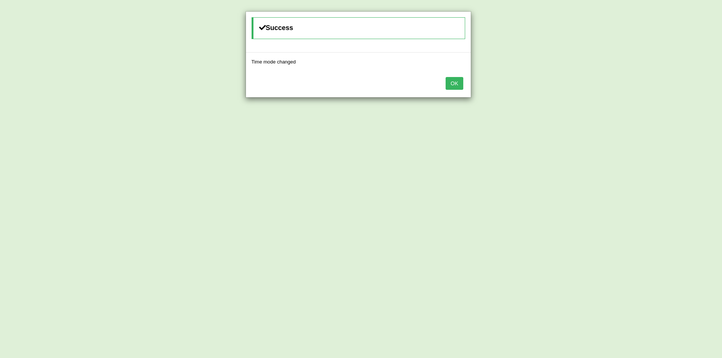
click at [454, 84] on button "OK" at bounding box center [454, 83] width 17 height 13
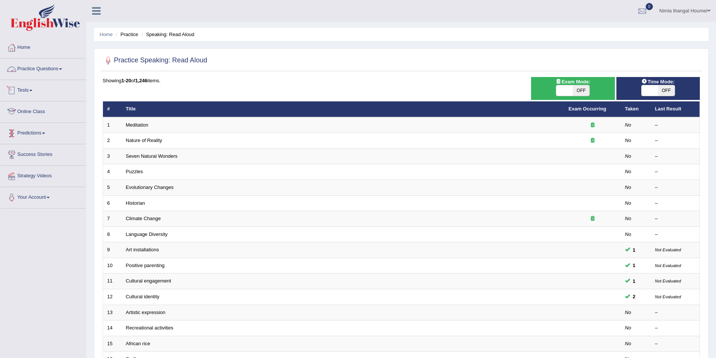
click at [46, 66] on link "Practice Questions" at bounding box center [43, 68] width 86 height 19
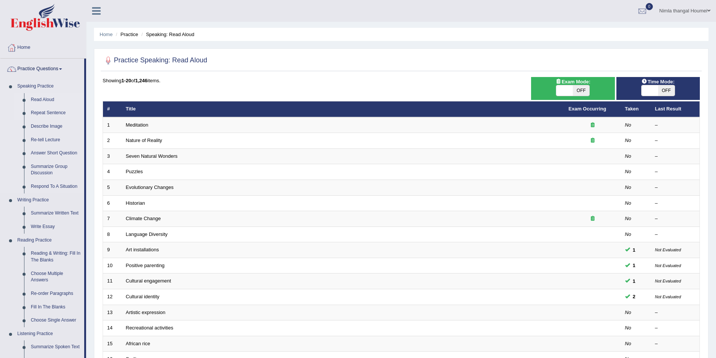
click at [58, 113] on link "Repeat Sentence" at bounding box center [55, 113] width 57 height 14
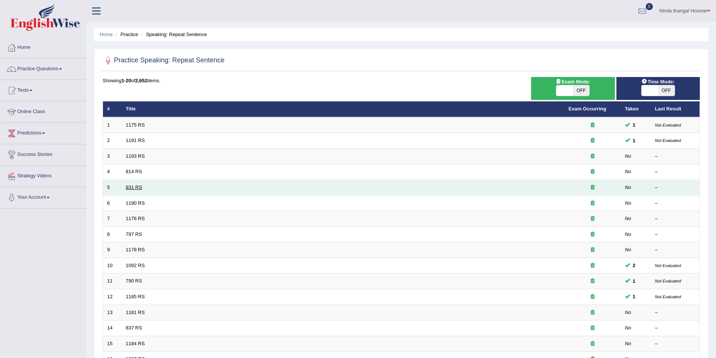
click at [136, 189] on link "831 RS" at bounding box center [134, 188] width 16 height 6
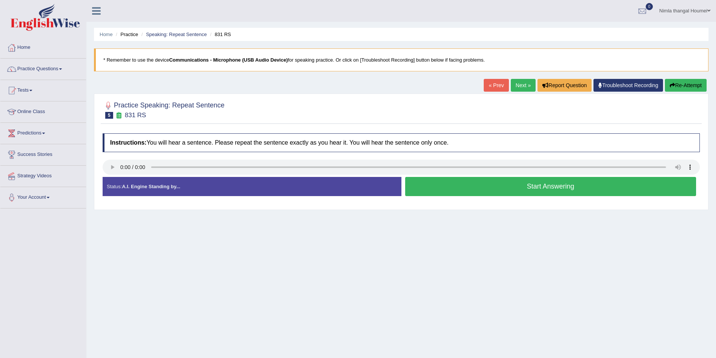
click at [522, 85] on link "Next »" at bounding box center [523, 85] width 25 height 13
click at [516, 85] on link "Next »" at bounding box center [523, 85] width 25 height 13
click at [517, 85] on link "Next »" at bounding box center [523, 85] width 25 height 13
click at [514, 85] on link "Next »" at bounding box center [523, 85] width 25 height 13
click at [516, 86] on link "Next »" at bounding box center [523, 85] width 25 height 13
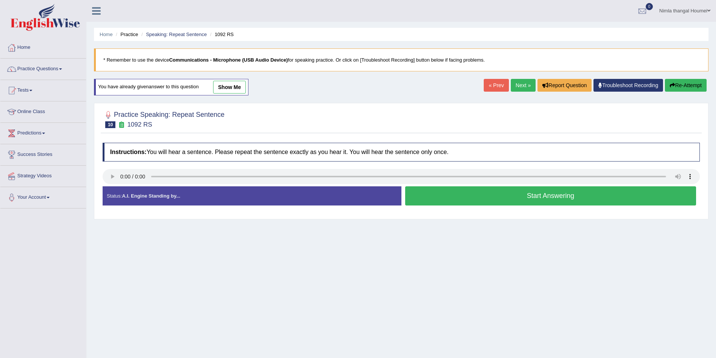
click at [514, 84] on link "Next »" at bounding box center [523, 85] width 25 height 13
click at [517, 84] on link "Next »" at bounding box center [523, 85] width 25 height 13
click at [517, 82] on link "Next »" at bounding box center [523, 85] width 25 height 13
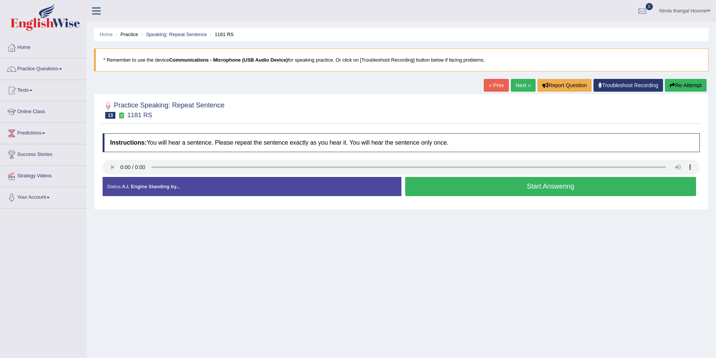
click at [520, 83] on link "Next »" at bounding box center [523, 85] width 25 height 13
click at [519, 85] on link "Next »" at bounding box center [523, 85] width 25 height 13
click at [513, 84] on link "Next »" at bounding box center [523, 85] width 25 height 13
